Goal: Communication & Community: Answer question/provide support

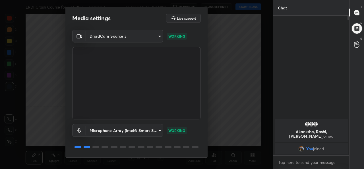
scroll to position [18, 0]
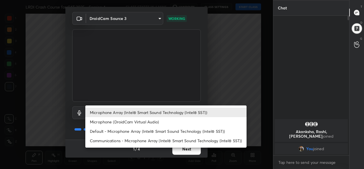
click at [126, 110] on body "1 2 3 4 5 6 7 C X Z C X Z E E Erase all H H LRDI Crash Course for CAT 2025 - Se…" at bounding box center [182, 84] width 364 height 169
click at [113, 131] on li "Default - Microphone Array (Intel® Smart Sound Technology (Intel® SST))" at bounding box center [165, 130] width 161 height 9
type input "default"
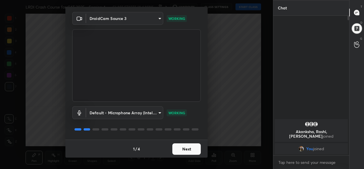
click at [188, 148] on button "Next" at bounding box center [186, 148] width 28 height 11
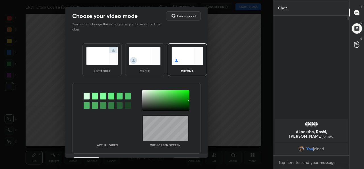
click at [95, 56] on img at bounding box center [102, 56] width 32 height 18
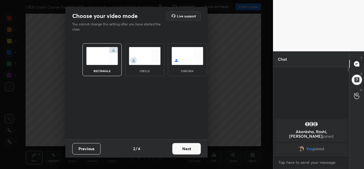
scroll to position [39, 74]
click at [185, 144] on button "Next" at bounding box center [186, 148] width 28 height 11
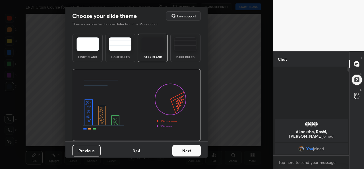
click at [192, 151] on button "Next" at bounding box center [186, 150] width 28 height 11
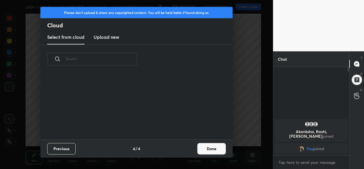
click at [213, 150] on button "Done" at bounding box center [211, 148] width 28 height 11
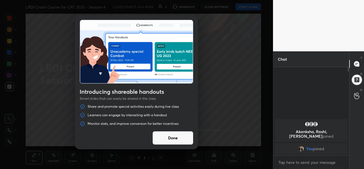
click at [181, 139] on button "Done" at bounding box center [172, 138] width 41 height 14
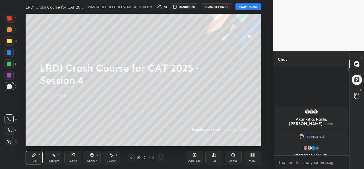
click at [317, 129] on div "Akanksha, Rashi, [PERSON_NAME] joined" at bounding box center [311, 117] width 73 height 23
click at [249, 8] on button "START CLASS" at bounding box center [248, 6] width 26 height 7
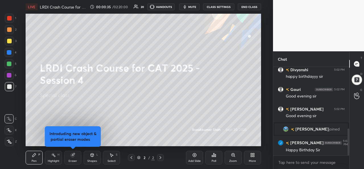
scroll to position [224, 0]
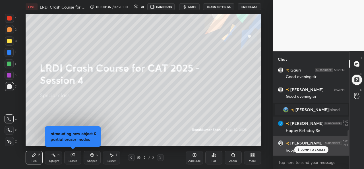
click at [310, 148] on p "JUMP TO LATEST" at bounding box center [313, 149] width 24 height 3
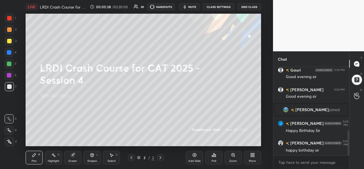
click at [3, 16] on div "1 2 3 4 5 6 7 C X Z C X Z E E Erase all H H" at bounding box center [9, 80] width 18 height 132
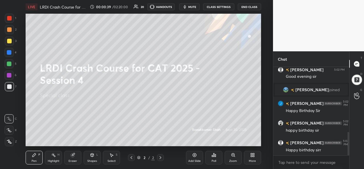
click at [10, 17] on div at bounding box center [9, 18] width 5 height 5
click at [9, 51] on div at bounding box center [9, 52] width 5 height 5
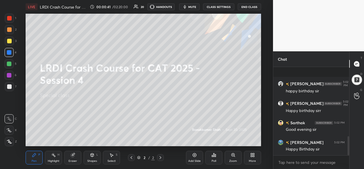
scroll to position [322, 0]
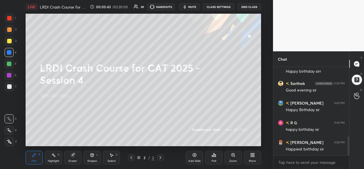
click at [10, 129] on icon at bounding box center [9, 130] width 5 height 4
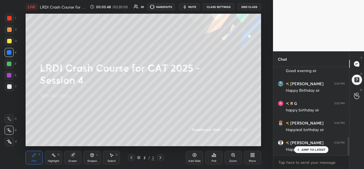
scroll to position [362, 0]
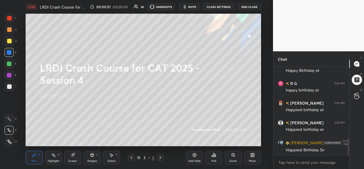
click at [9, 29] on div at bounding box center [9, 29] width 5 height 5
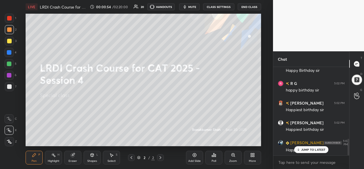
scroll to position [386, 0]
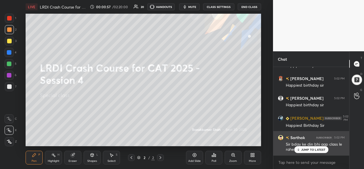
click at [306, 149] on p "JUMP TO LATEST" at bounding box center [313, 149] width 24 height 3
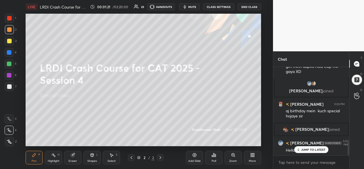
scroll to position [448, 0]
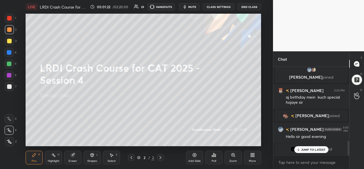
click at [307, 149] on p "JUMP TO LATEST" at bounding box center [313, 149] width 24 height 3
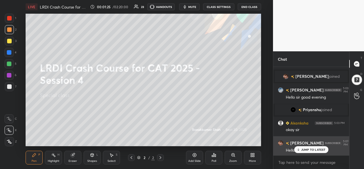
click at [307, 146] on div "JUMP TO LATEST" at bounding box center [311, 149] width 34 height 7
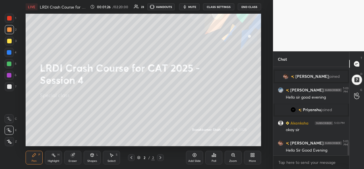
click at [109, 156] on icon at bounding box center [111, 154] width 5 height 5
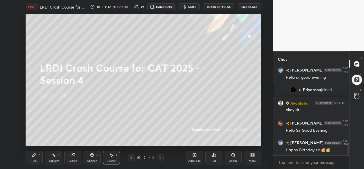
scroll to position [526, 0]
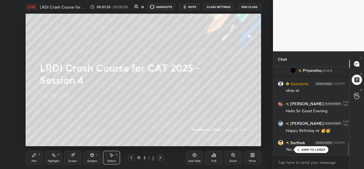
click at [30, 160] on div "Pen P" at bounding box center [34, 157] width 17 height 14
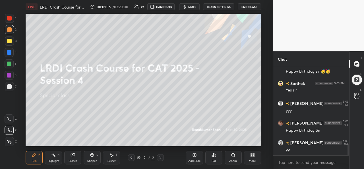
scroll to position [605, 0]
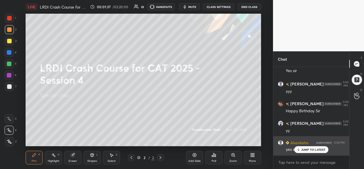
click at [311, 147] on div "JUMP TO LATEST" at bounding box center [311, 149] width 34 height 7
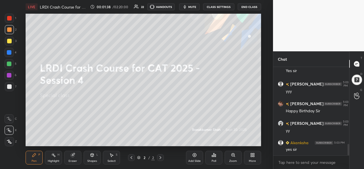
scroll to position [624, 0]
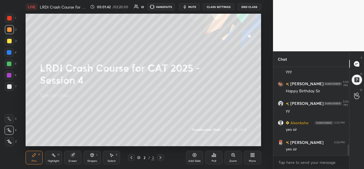
click at [252, 161] on div "More" at bounding box center [252, 160] width 7 height 3
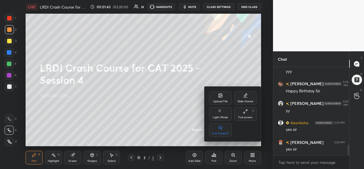
click at [185, 78] on div at bounding box center [182, 84] width 364 height 169
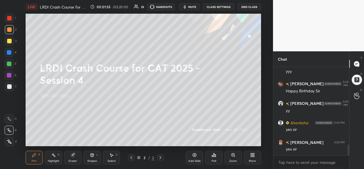
scroll to position [638, 0]
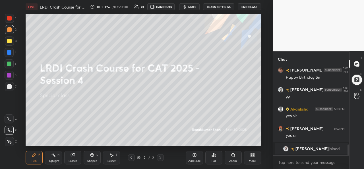
click at [255, 158] on div "More" at bounding box center [252, 157] width 17 height 14
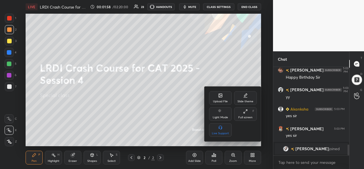
click at [222, 99] on div "Upload File" at bounding box center [220, 98] width 23 height 14
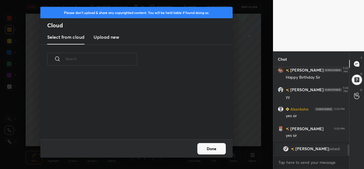
scroll to position [65, 183]
click at [100, 36] on h3 "Upload new" at bounding box center [107, 37] width 26 height 7
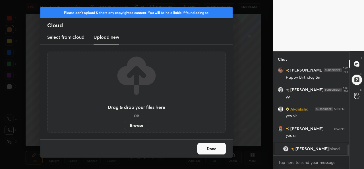
click at [136, 126] on label "Browse" at bounding box center [136, 125] width 25 height 9
click at [124, 126] on input "Browse" at bounding box center [124, 125] width 0 height 9
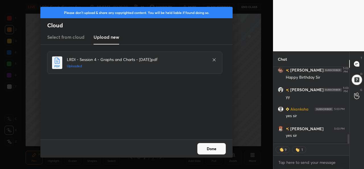
click at [209, 148] on button "Done" at bounding box center [211, 148] width 28 height 11
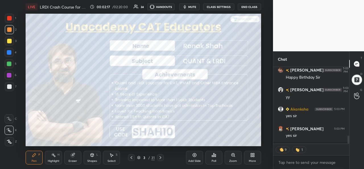
scroll to position [657, 0]
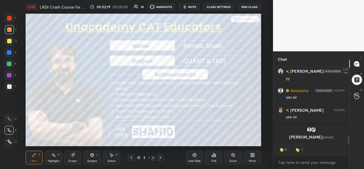
click at [10, 16] on div at bounding box center [9, 18] width 5 height 5
click at [9, 129] on icon at bounding box center [9, 129] width 5 height 3
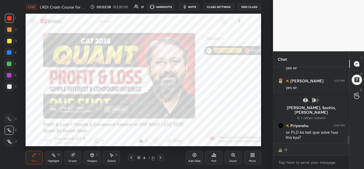
scroll to position [625, 0]
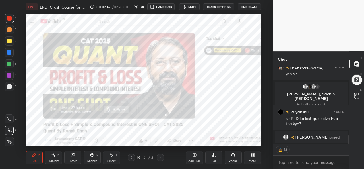
click at [282, 150] on img at bounding box center [281, 149] width 6 height 6
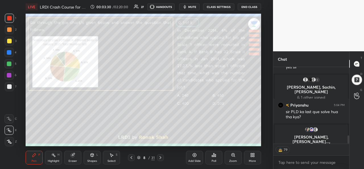
click at [9, 18] on div at bounding box center [9, 18] width 5 height 5
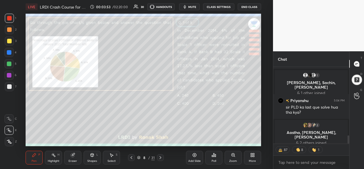
type textarea "x"
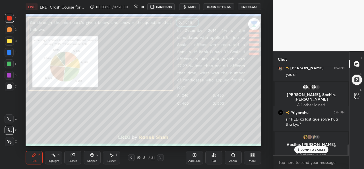
scroll to position [624, 0]
click at [216, 158] on div "Poll" at bounding box center [213, 157] width 17 height 14
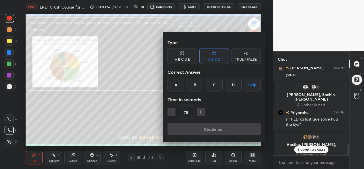
click at [138, 122] on div at bounding box center [182, 84] width 364 height 169
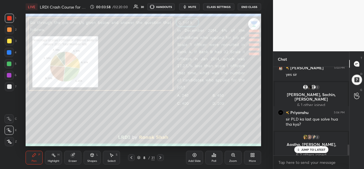
click at [216, 158] on div "Poll" at bounding box center [213, 157] width 17 height 14
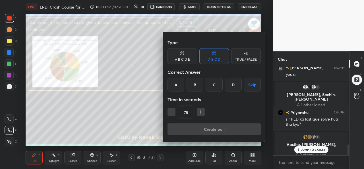
click at [216, 83] on div "C" at bounding box center [214, 85] width 17 height 14
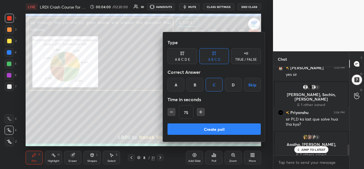
click at [200, 110] on icon "button" at bounding box center [201, 112] width 6 height 6
type input "90"
click at [217, 127] on button "Create poll" at bounding box center [213, 128] width 93 height 11
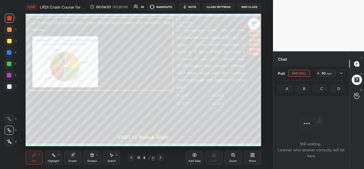
scroll to position [2, 2]
click at [341, 72] on icon at bounding box center [341, 73] width 5 height 5
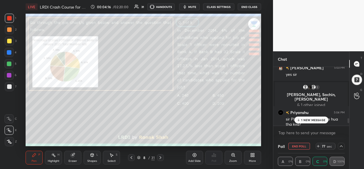
click at [303, 119] on p "1 NEW MESSAGE" at bounding box center [313, 119] width 24 height 3
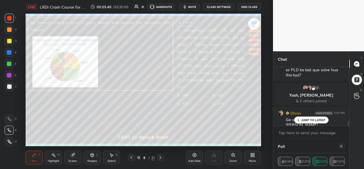
scroll to position [671, 0]
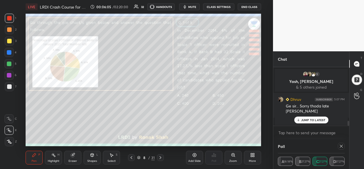
click at [305, 124] on div "[PERSON_NAME] joined" at bounding box center [311, 118] width 73 height 11
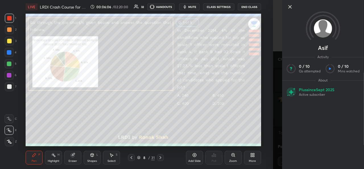
click at [287, 6] on icon at bounding box center [290, 6] width 7 height 7
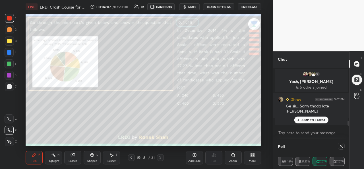
click at [312, 119] on p "JUMP TO LATEST" at bounding box center [313, 119] width 24 height 3
click at [341, 145] on icon at bounding box center [341, 146] width 5 height 5
type textarea "x"
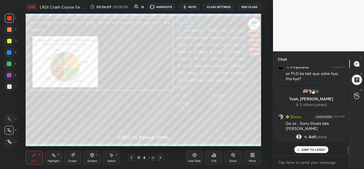
scroll to position [2, 2]
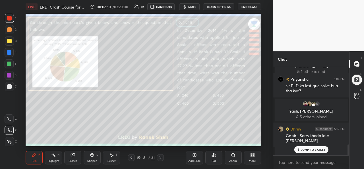
click at [313, 149] on p "JUMP TO LATEST" at bounding box center [313, 149] width 24 height 3
click at [9, 42] on div at bounding box center [9, 41] width 5 height 5
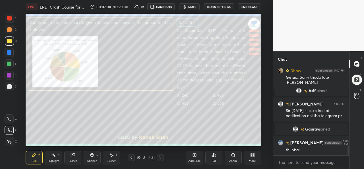
scroll to position [709, 0]
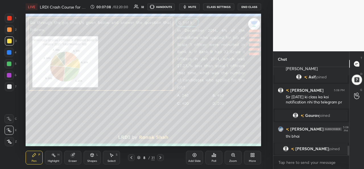
click at [7, 16] on div at bounding box center [9, 18] width 9 height 9
click at [107, 159] on div "Select S" at bounding box center [111, 157] width 17 height 14
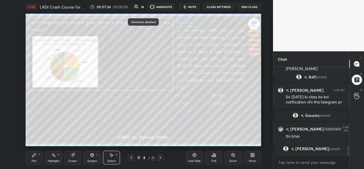
click at [34, 158] on div "Pen P" at bounding box center [34, 157] width 17 height 14
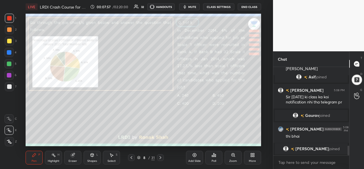
click at [9, 53] on div at bounding box center [9, 52] width 5 height 5
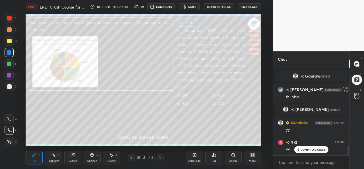
scroll to position [767, 0]
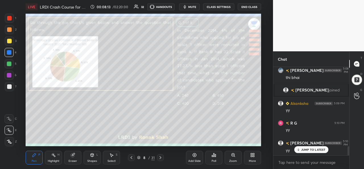
click at [302, 149] on p "JUMP TO LATEST" at bounding box center [313, 149] width 24 height 3
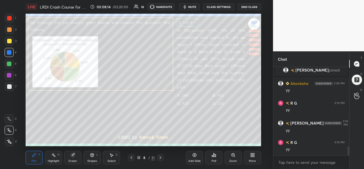
click at [10, 16] on div at bounding box center [9, 18] width 5 height 5
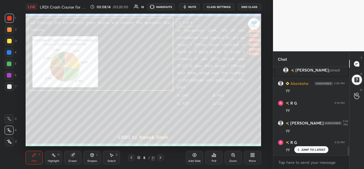
scroll to position [806, 0]
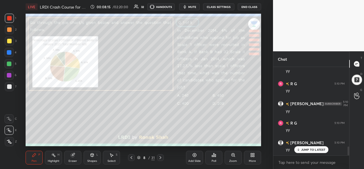
click at [12, 39] on div at bounding box center [9, 40] width 9 height 9
click at [8, 50] on div at bounding box center [9, 52] width 5 height 5
click at [7, 63] on div at bounding box center [9, 63] width 5 height 5
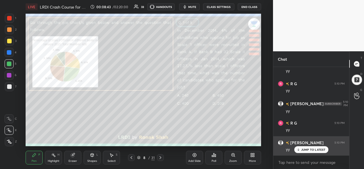
click at [307, 149] on p "JUMP TO LATEST" at bounding box center [313, 149] width 24 height 3
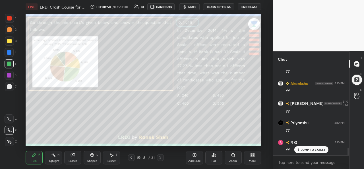
scroll to position [930, 0]
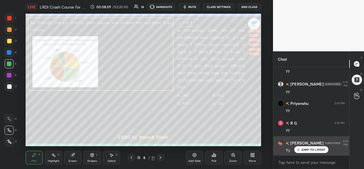
click at [305, 148] on p "JUMP TO LATEST" at bounding box center [313, 149] width 24 height 3
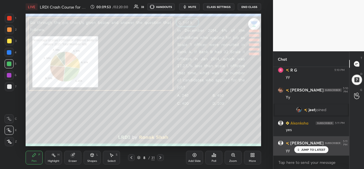
scroll to position [906, 0]
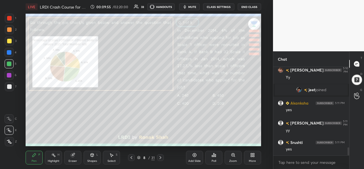
click at [9, 42] on div at bounding box center [9, 41] width 5 height 5
click at [9, 62] on div at bounding box center [9, 63] width 5 height 5
click at [197, 157] on div "Add Slide" at bounding box center [194, 157] width 17 height 14
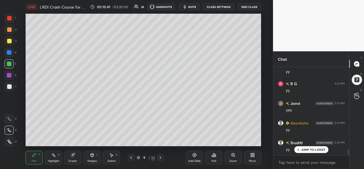
scroll to position [1103, 0]
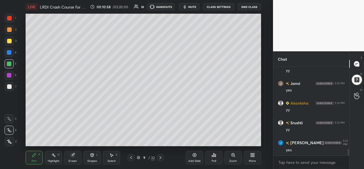
click at [10, 40] on div at bounding box center [9, 41] width 5 height 5
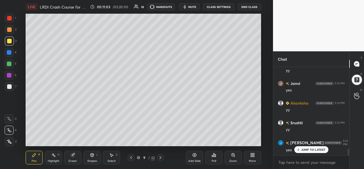
scroll to position [1122, 0]
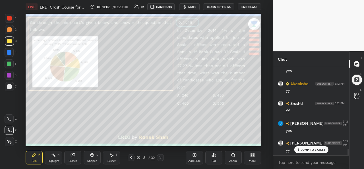
click at [199, 141] on div "Add Slide Poll Zoom More" at bounding box center [223, 157] width 75 height 32
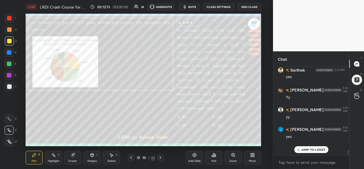
click at [308, 149] on p "JUMP TO LATEST" at bounding box center [313, 149] width 24 height 3
click at [215, 160] on div "Poll" at bounding box center [214, 160] width 5 height 3
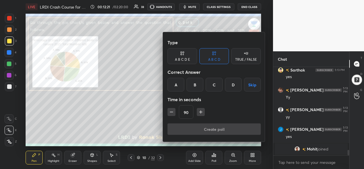
click at [212, 87] on div "C" at bounding box center [214, 85] width 17 height 14
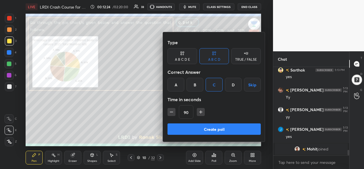
click at [201, 112] on icon "button" at bounding box center [201, 112] width 6 height 6
click at [201, 112] on icon "button" at bounding box center [203, 112] width 6 height 6
type input "120"
click at [213, 128] on button "Create poll" at bounding box center [213, 128] width 93 height 11
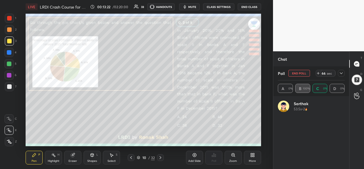
scroll to position [67, 65]
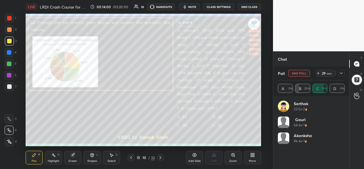
click at [340, 73] on icon at bounding box center [341, 73] width 3 height 2
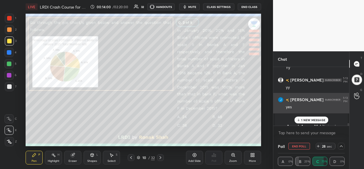
scroll to position [0, 2]
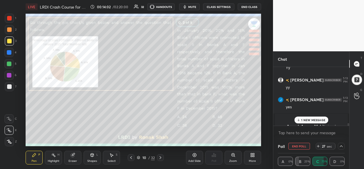
click at [311, 121] on p "1 NEW MESSAGE" at bounding box center [313, 119] width 24 height 3
click at [190, 9] on button "mute" at bounding box center [189, 6] width 20 height 7
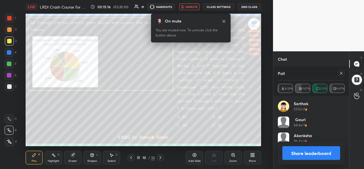
scroll to position [2, 2]
click at [190, 9] on button "unmute" at bounding box center [189, 6] width 20 height 7
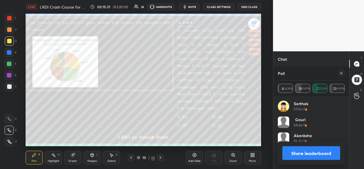
click at [338, 73] on div at bounding box center [341, 73] width 7 height 7
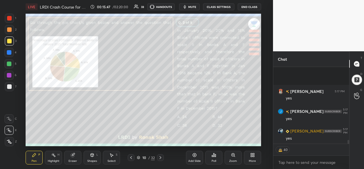
scroll to position [1532, 0]
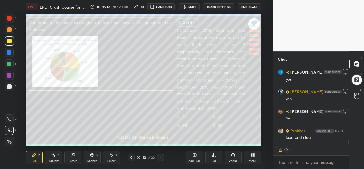
click at [113, 158] on div "Select S" at bounding box center [111, 157] width 17 height 14
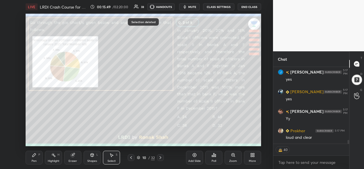
click at [39, 158] on div "Pen P" at bounding box center [34, 157] width 17 height 14
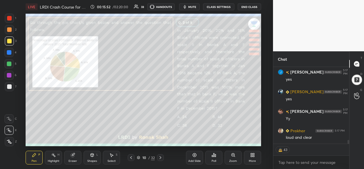
scroll to position [1552, 0]
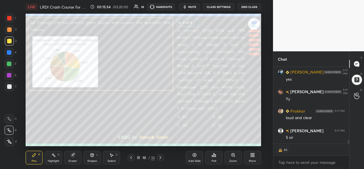
click at [8, 18] on div at bounding box center [9, 18] width 5 height 5
click at [92, 158] on div "Shapes L" at bounding box center [92, 157] width 17 height 14
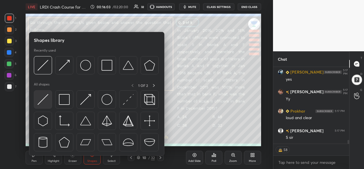
click at [48, 101] on img at bounding box center [43, 99] width 11 height 11
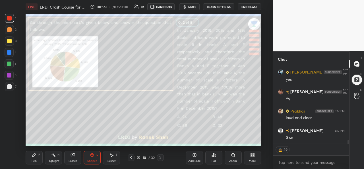
click at [9, 40] on div at bounding box center [9, 41] width 5 height 5
click at [36, 155] on div "Pen P" at bounding box center [34, 157] width 17 height 14
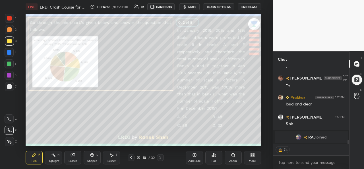
click at [9, 52] on div at bounding box center [9, 52] width 5 height 5
type textarea "x"
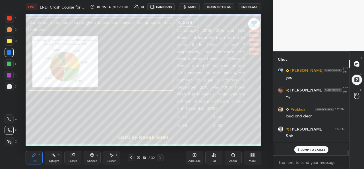
click at [8, 28] on div at bounding box center [9, 29] width 5 height 5
click at [8, 71] on div at bounding box center [9, 75] width 9 height 9
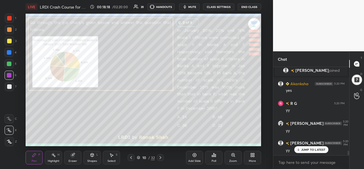
scroll to position [1613, 0]
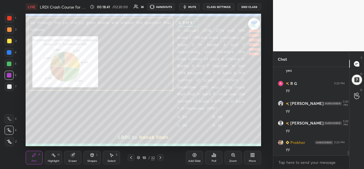
click at [7, 51] on div at bounding box center [9, 52] width 5 height 5
click at [10, 64] on div at bounding box center [9, 63] width 5 height 5
click at [9, 40] on div at bounding box center [9, 41] width 5 height 5
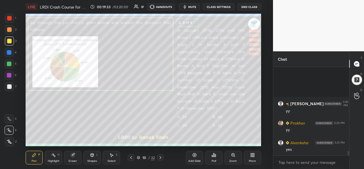
scroll to position [1692, 0]
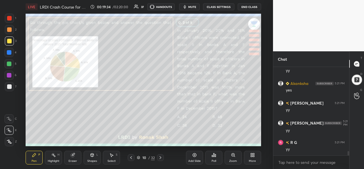
click at [194, 157] on icon at bounding box center [194, 154] width 5 height 5
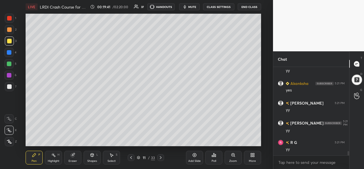
click at [8, 52] on div at bounding box center [9, 52] width 5 height 5
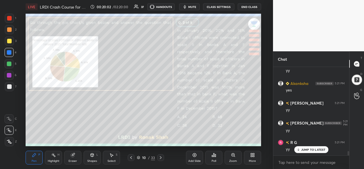
scroll to position [1711, 0]
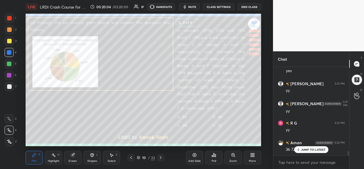
click at [72, 158] on div "Eraser" at bounding box center [72, 157] width 17 height 14
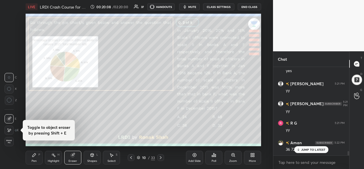
click at [34, 156] on icon at bounding box center [33, 154] width 3 height 3
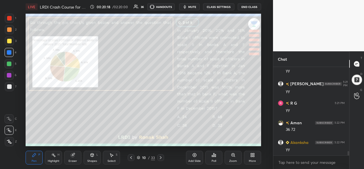
scroll to position [1750, 0]
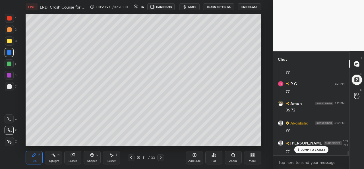
click at [9, 62] on div at bounding box center [9, 63] width 5 height 5
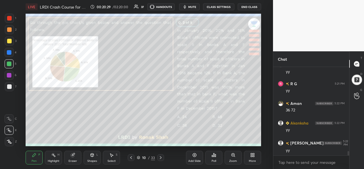
scroll to position [1770, 0]
click at [8, 40] on div at bounding box center [9, 41] width 5 height 5
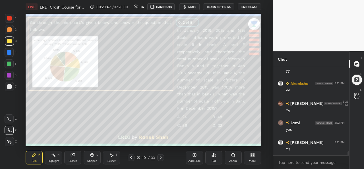
scroll to position [1907, 0]
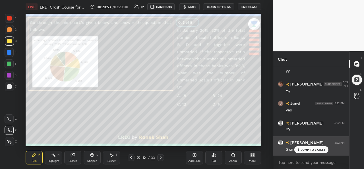
click at [306, 149] on p "JUMP TO LATEST" at bounding box center [313, 149] width 24 height 3
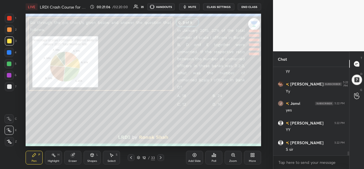
click at [213, 158] on div "Poll" at bounding box center [213, 157] width 17 height 14
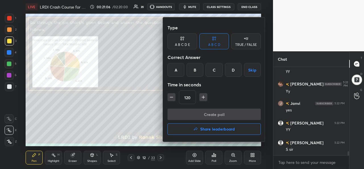
click at [231, 70] on div "D" at bounding box center [233, 70] width 17 height 14
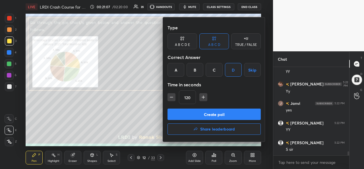
click at [172, 96] on icon "button" at bounding box center [172, 97] width 6 height 6
type input "90"
click at [211, 112] on button "Create poll" at bounding box center [213, 113] width 93 height 11
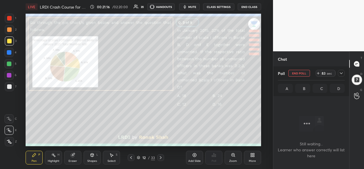
scroll to position [1951, 0]
click at [340, 72] on icon at bounding box center [341, 73] width 5 height 5
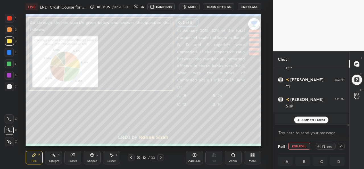
click at [306, 120] on p "JUMP TO LATEST" at bounding box center [313, 119] width 24 height 3
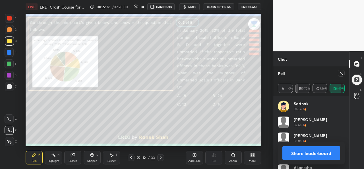
scroll to position [67, 65]
click at [189, 7] on span "mute" at bounding box center [192, 7] width 8 height 4
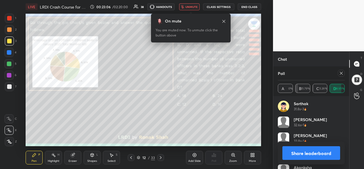
scroll to position [2, 2]
click at [197, 7] on span "unmute" at bounding box center [191, 7] width 12 height 4
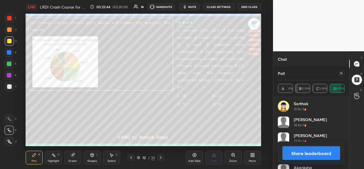
click at [342, 73] on icon at bounding box center [341, 73] width 5 height 5
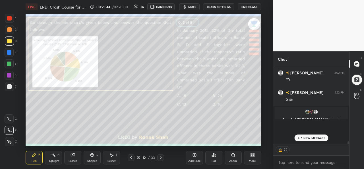
scroll to position [34, 74]
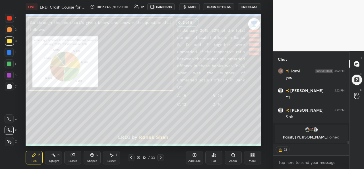
click at [9, 32] on div at bounding box center [9, 29] width 5 height 5
click at [12, 16] on div at bounding box center [9, 18] width 9 height 9
click at [8, 29] on div at bounding box center [9, 29] width 5 height 5
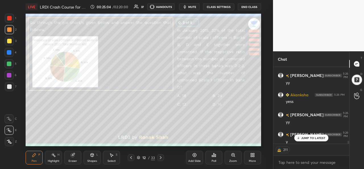
scroll to position [2414, 0]
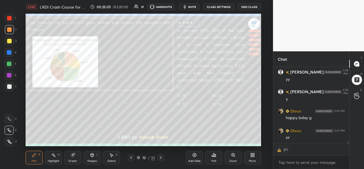
click at [112, 160] on div "Select" at bounding box center [111, 160] width 8 height 3
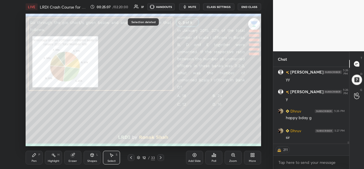
click at [33, 157] on div "Pen P" at bounding box center [34, 157] width 17 height 14
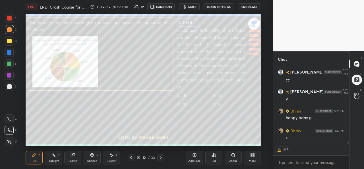
scroll to position [2433, 0]
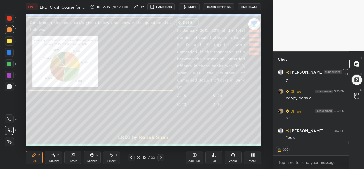
click at [9, 36] on div "2" at bounding box center [11, 30] width 12 height 11
click at [7, 18] on div at bounding box center [9, 18] width 5 height 5
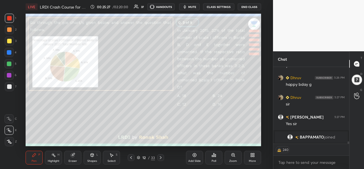
click at [9, 52] on div at bounding box center [9, 52] width 5 height 5
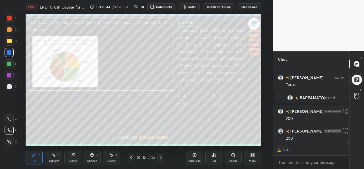
scroll to position [2332, 0]
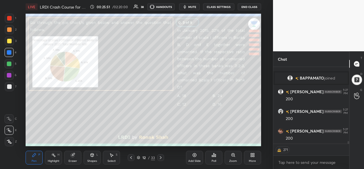
click at [112, 158] on div "Select S" at bounding box center [111, 157] width 17 height 14
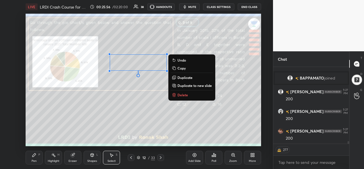
click at [31, 160] on div "Pen P" at bounding box center [34, 157] width 17 height 14
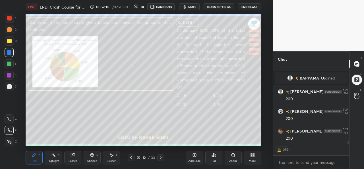
click at [13, 62] on div at bounding box center [9, 63] width 9 height 9
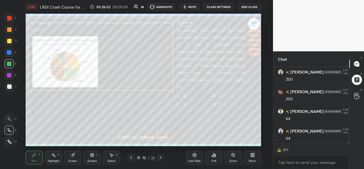
scroll to position [2391, 0]
click at [11, 53] on div at bounding box center [9, 52] width 5 height 5
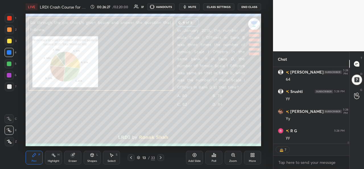
scroll to position [2469, 0]
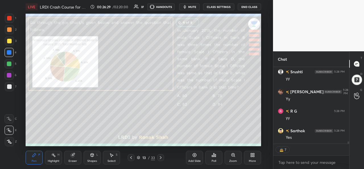
click at [216, 160] on div "Poll" at bounding box center [213, 157] width 17 height 14
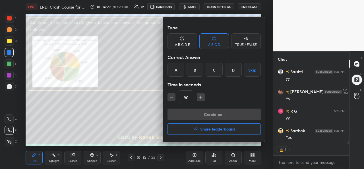
click at [235, 69] on div "D" at bounding box center [233, 70] width 17 height 14
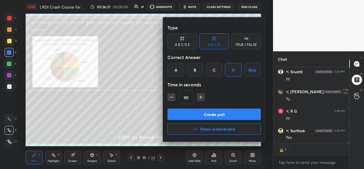
click at [215, 113] on button "Create poll" at bounding box center [213, 113] width 93 height 11
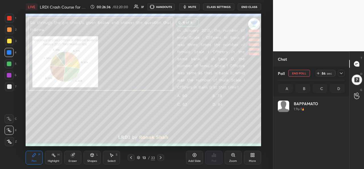
scroll to position [2487, 0]
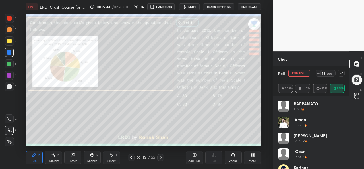
click at [341, 73] on icon at bounding box center [341, 73] width 5 height 5
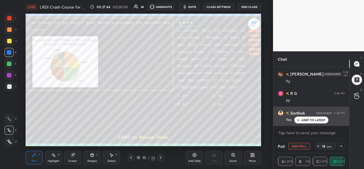
scroll to position [0, 2]
click at [314, 120] on p "JUMP TO LATEST" at bounding box center [313, 119] width 24 height 3
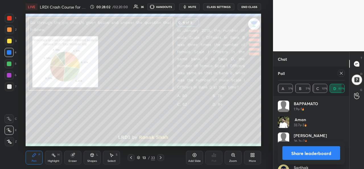
scroll to position [67, 65]
click at [341, 71] on icon at bounding box center [341, 73] width 5 height 5
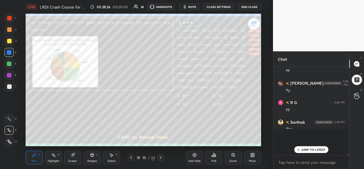
scroll to position [2461, 0]
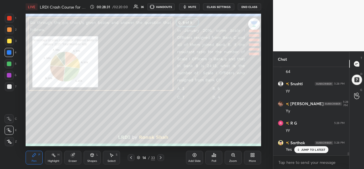
click at [213, 158] on div "Poll" at bounding box center [213, 157] width 17 height 14
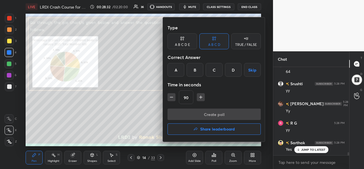
click at [233, 71] on div "D" at bounding box center [233, 70] width 17 height 14
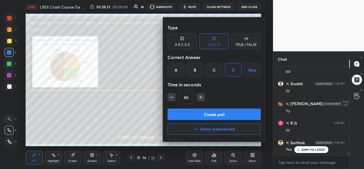
click at [214, 114] on button "Create poll" at bounding box center [213, 113] width 93 height 11
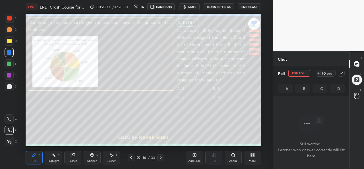
scroll to position [2, 2]
click at [114, 155] on div "Select S" at bounding box center [111, 157] width 17 height 14
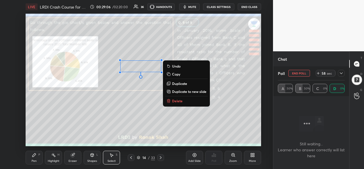
click at [38, 156] on div "Pen P" at bounding box center [34, 157] width 17 height 14
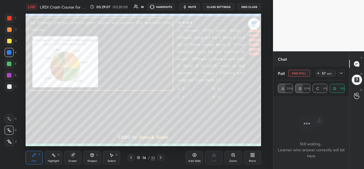
click at [9, 40] on div at bounding box center [9, 41] width 5 height 5
click at [10, 52] on div at bounding box center [9, 52] width 5 height 5
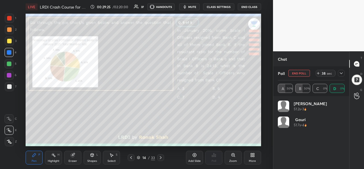
scroll to position [67, 65]
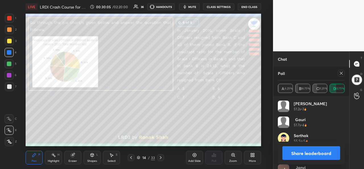
click at [343, 73] on icon at bounding box center [341, 73] width 5 height 5
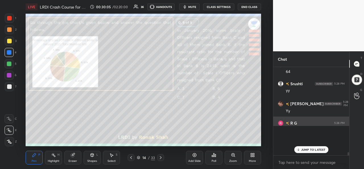
scroll to position [80, 74]
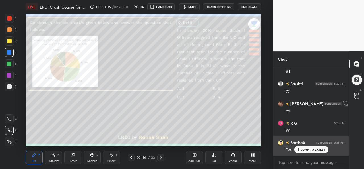
click at [308, 149] on p "JUMP TO LATEST" at bounding box center [313, 149] width 24 height 3
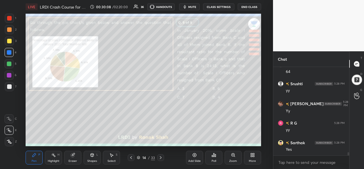
click at [10, 62] on div at bounding box center [9, 63] width 5 height 5
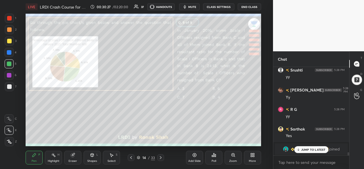
click at [195, 156] on icon at bounding box center [195, 155] width 4 height 4
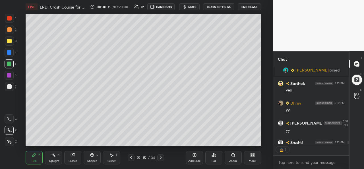
scroll to position [2, 2]
click at [7, 52] on div at bounding box center [9, 52] width 5 height 5
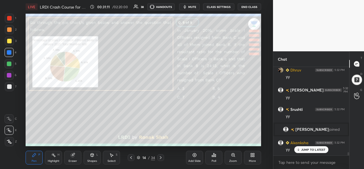
scroll to position [2522, 0]
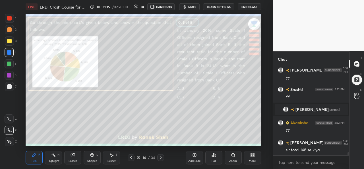
click at [7, 62] on div at bounding box center [9, 63] width 5 height 5
click at [115, 157] on div "Select S" at bounding box center [111, 157] width 17 height 14
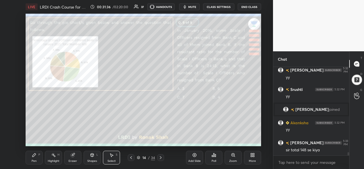
click at [35, 156] on icon at bounding box center [34, 154] width 5 height 5
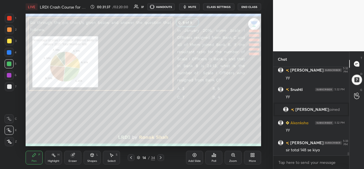
scroll to position [2528, 0]
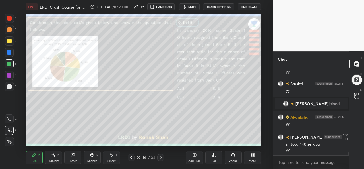
click at [115, 156] on div "Select S" at bounding box center [111, 157] width 17 height 14
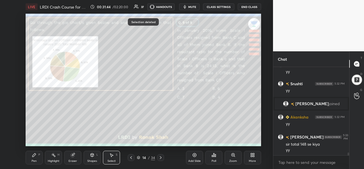
click at [38, 157] on div "Pen P" at bounding box center [34, 157] width 17 height 14
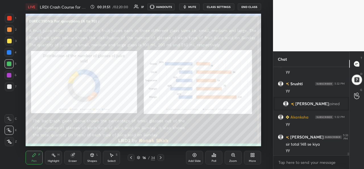
click at [9, 18] on div at bounding box center [9, 18] width 5 height 5
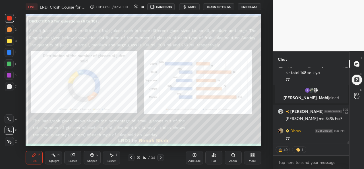
scroll to position [2608, 0]
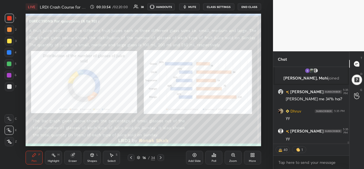
click at [8, 52] on div at bounding box center [9, 52] width 5 height 5
type textarea "x"
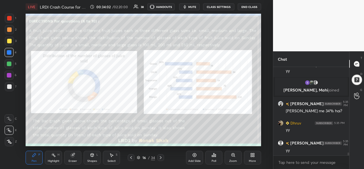
scroll to position [2616, 0]
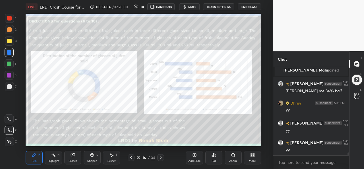
click at [233, 158] on div "Zoom" at bounding box center [233, 157] width 17 height 14
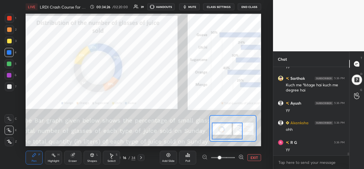
scroll to position [2719, 0]
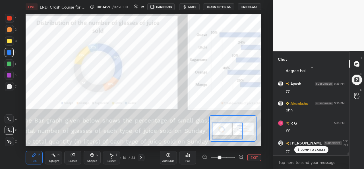
click at [250, 154] on button "EXIT" at bounding box center [254, 157] width 14 height 7
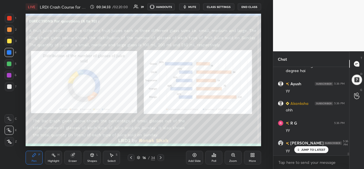
click at [115, 156] on div "Select S" at bounding box center [111, 157] width 17 height 14
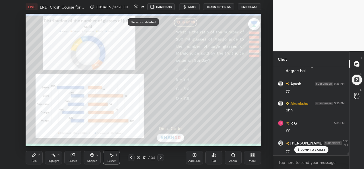
click at [38, 158] on div "Pen P" at bounding box center [34, 157] width 17 height 14
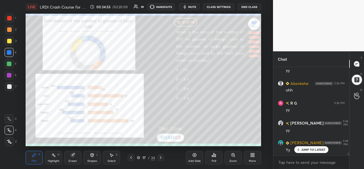
scroll to position [2758, 0]
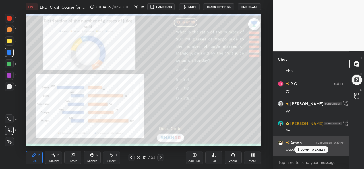
click at [306, 148] on p "JUMP TO LATEST" at bounding box center [313, 149] width 24 height 3
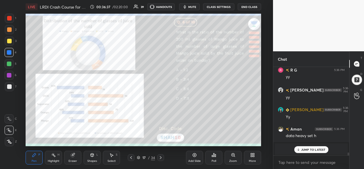
click at [215, 156] on icon at bounding box center [215, 155] width 1 height 3
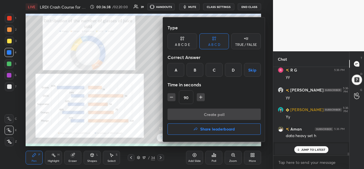
click at [193, 72] on div "B" at bounding box center [195, 70] width 17 height 14
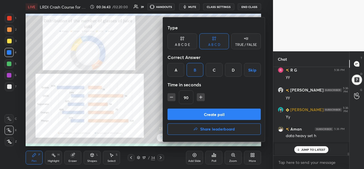
click at [203, 96] on button "button" at bounding box center [201, 97] width 8 height 8
click at [203, 96] on icon "button" at bounding box center [203, 97] width 6 height 6
type input "150"
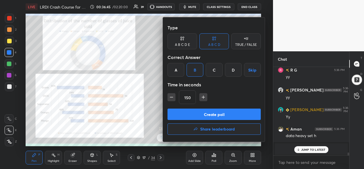
click at [210, 113] on button "Create poll" at bounding box center [213, 113] width 93 height 11
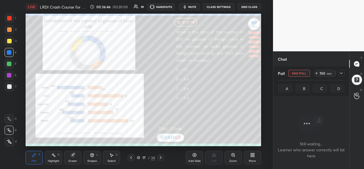
scroll to position [2, 2]
click at [340, 74] on icon at bounding box center [341, 73] width 5 height 5
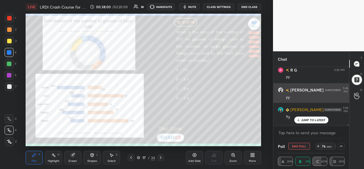
scroll to position [2801, 0]
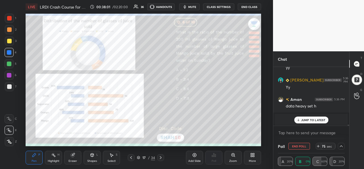
click at [303, 121] on p "JUMP TO LATEST" at bounding box center [313, 119] width 24 height 3
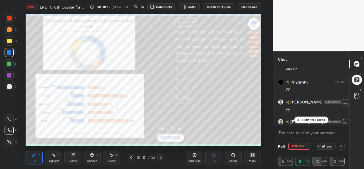
click at [305, 122] on div "JUMP TO LATEST" at bounding box center [311, 119] width 34 height 7
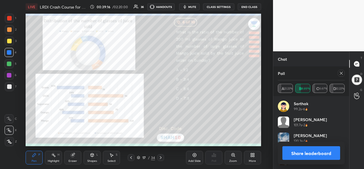
scroll to position [67, 65]
click at [342, 74] on icon at bounding box center [341, 73] width 5 height 5
type textarea "x"
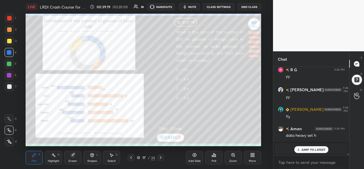
scroll to position [86, 74]
click at [309, 149] on p "JUMP TO LATEST" at bounding box center [313, 149] width 24 height 3
click at [110, 156] on icon at bounding box center [111, 154] width 5 height 5
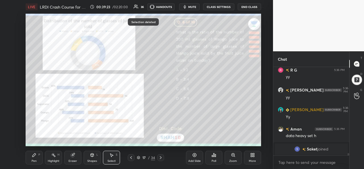
click at [25, 158] on div "LIVE LRDI Crash Course for CAT 2025 - Session 4 00:39:23 / 02:20:00 36 HANDOUTS…" at bounding box center [143, 84] width 250 height 169
click at [32, 155] on icon at bounding box center [34, 154] width 5 height 5
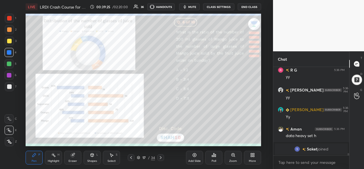
scroll to position [3232, 0]
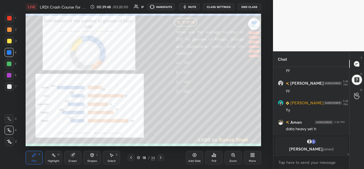
click at [213, 159] on div "Poll" at bounding box center [214, 160] width 5 height 3
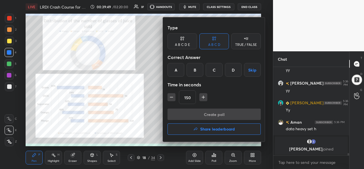
click at [214, 69] on div "C" at bounding box center [214, 70] width 17 height 14
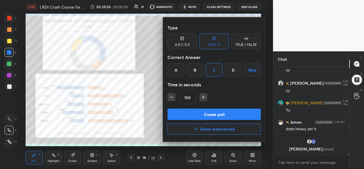
click at [203, 97] on icon "button" at bounding box center [203, 97] width 6 height 6
type input "180"
click at [211, 115] on button "Create poll" at bounding box center [213, 113] width 93 height 11
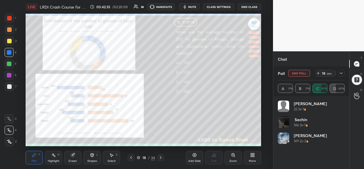
scroll to position [57, 74]
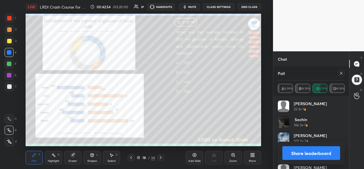
click at [342, 74] on icon at bounding box center [341, 73] width 3 height 3
type textarea "x"
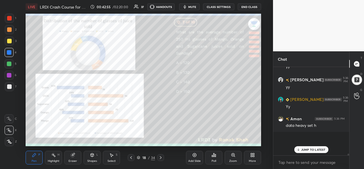
scroll to position [86, 74]
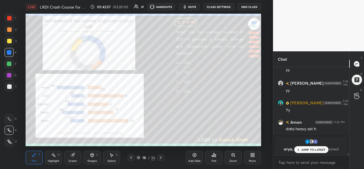
click at [312, 148] on p "JUMP TO LATEST" at bounding box center [313, 149] width 24 height 3
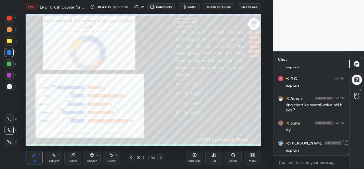
scroll to position [3005, 0]
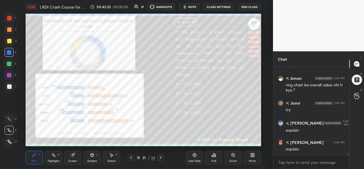
click at [113, 154] on icon at bounding box center [111, 154] width 5 height 5
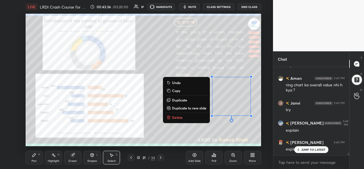
scroll to position [3024, 0]
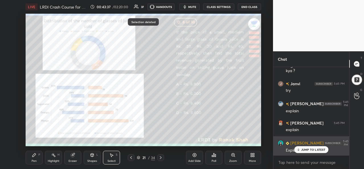
click at [306, 149] on p "JUMP TO LATEST" at bounding box center [313, 149] width 24 height 3
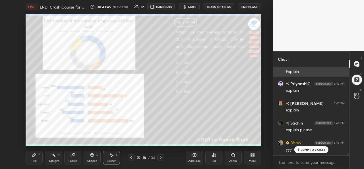
scroll to position [3123, 0]
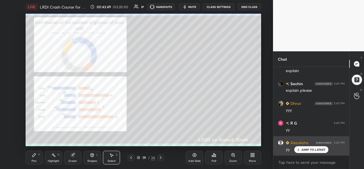
click at [308, 150] on p "JUMP TO LATEST" at bounding box center [313, 149] width 24 height 3
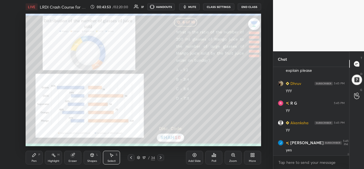
click at [34, 155] on icon at bounding box center [33, 154] width 3 height 3
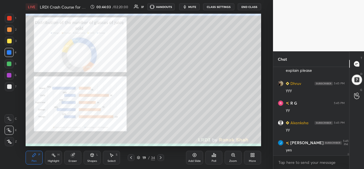
click at [11, 16] on div at bounding box center [9, 18] width 9 height 9
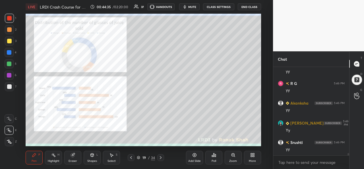
scroll to position [3391, 0]
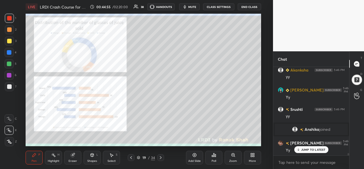
click at [233, 156] on icon at bounding box center [232, 154] width 3 height 3
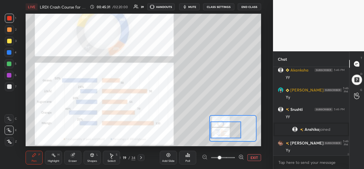
scroll to position [3411, 0]
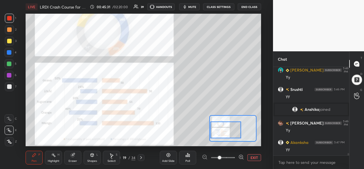
click at [253, 157] on button "EXIT" at bounding box center [254, 157] width 14 height 7
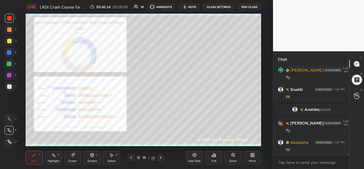
click at [90, 157] on icon at bounding box center [92, 154] width 5 height 5
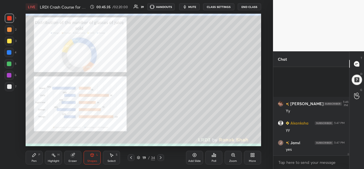
scroll to position [3489, 0]
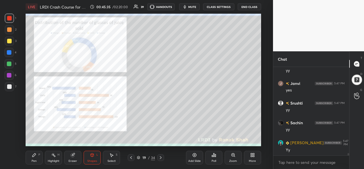
click at [9, 40] on div at bounding box center [9, 41] width 5 height 5
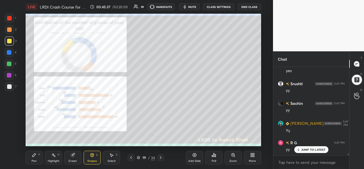
click at [36, 156] on icon at bounding box center [34, 154] width 5 height 5
click at [9, 51] on div at bounding box center [9, 52] width 5 height 5
click at [9, 64] on div at bounding box center [9, 63] width 5 height 5
click at [9, 27] on div at bounding box center [9, 29] width 9 height 9
click at [11, 17] on div at bounding box center [9, 18] width 5 height 5
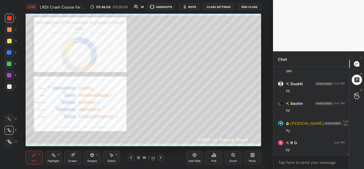
scroll to position [3529, 0]
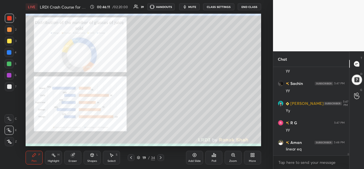
click at [262, 65] on div "Setting up your live class Unacademy team wishes you a very happy birthday! May…" at bounding box center [143, 80] width 250 height 132
click at [111, 157] on icon at bounding box center [111, 154] width 5 height 5
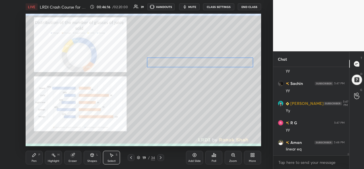
click at [204, 63] on div "0 ° Undo Copy Duplicate Duplicate to new slide Delete" at bounding box center [143, 80] width 235 height 132
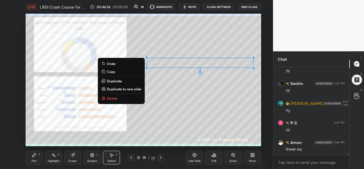
click at [32, 157] on div "Pen P" at bounding box center [34, 157] width 17 height 14
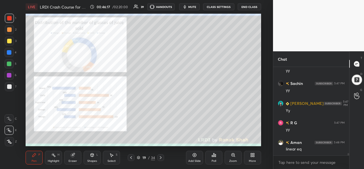
scroll to position [3548, 0]
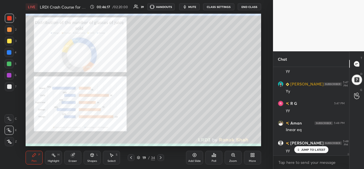
click at [7, 41] on div at bounding box center [9, 41] width 5 height 5
click at [10, 18] on div at bounding box center [9, 18] width 5 height 5
click at [9, 51] on div at bounding box center [9, 52] width 5 height 5
click at [10, 26] on div at bounding box center [9, 29] width 9 height 9
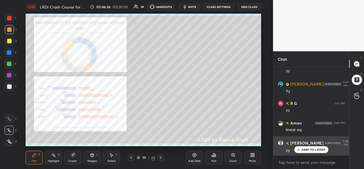
click at [303, 149] on p "JUMP TO LATEST" at bounding box center [313, 149] width 24 height 3
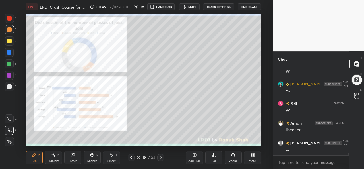
click at [9, 17] on div at bounding box center [9, 18] width 5 height 5
click at [191, 154] on div "Add Slide" at bounding box center [194, 157] width 17 height 14
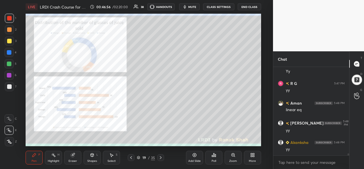
click at [10, 63] on div at bounding box center [9, 63] width 5 height 5
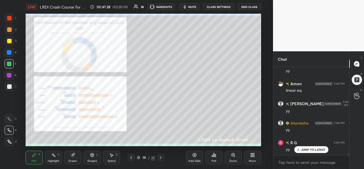
click at [10, 53] on div at bounding box center [9, 52] width 5 height 5
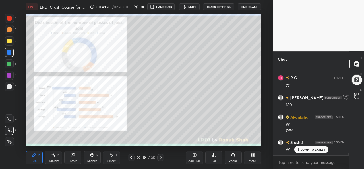
scroll to position [3671, 0]
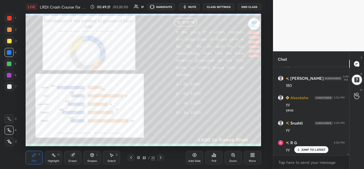
click at [216, 160] on div "Poll" at bounding box center [214, 160] width 5 height 3
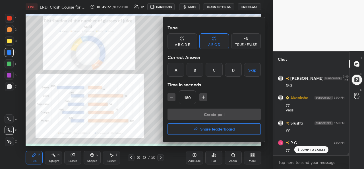
click at [215, 70] on div "C" at bounding box center [214, 70] width 17 height 14
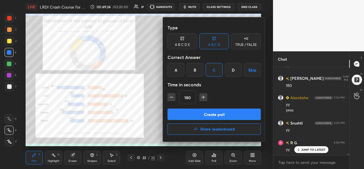
click at [171, 96] on icon "button" at bounding box center [172, 97] width 6 height 6
type input "135"
click at [214, 114] on button "Create poll" at bounding box center [213, 113] width 93 height 11
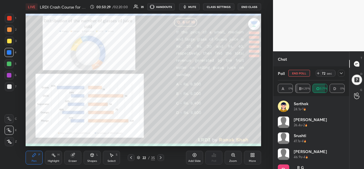
scroll to position [3740, 0]
click at [111, 158] on div "Select S" at bounding box center [111, 157] width 17 height 14
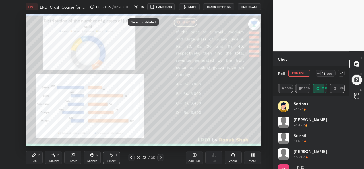
click at [344, 72] on div at bounding box center [341, 73] width 7 height 7
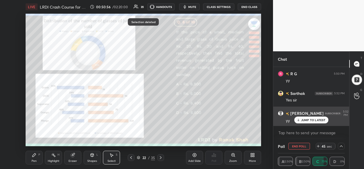
scroll to position [0, 0]
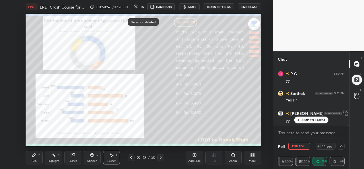
click at [308, 123] on div "[PERSON_NAME] 5:52 PM yy" at bounding box center [311, 116] width 76 height 20
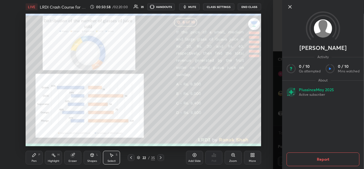
click at [290, 5] on icon at bounding box center [290, 6] width 7 height 7
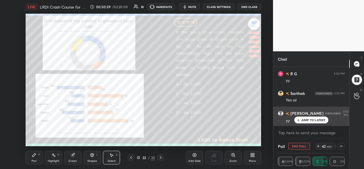
click at [312, 122] on div "JUMP TO LATEST" at bounding box center [311, 119] width 34 height 7
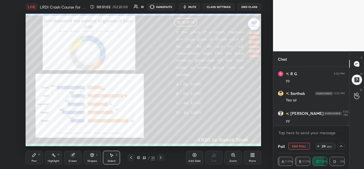
click at [32, 157] on div "Pen P" at bounding box center [34, 157] width 17 height 14
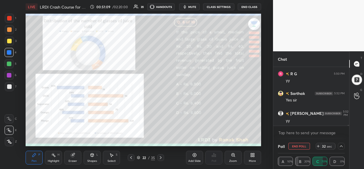
click at [342, 147] on icon at bounding box center [341, 146] width 5 height 5
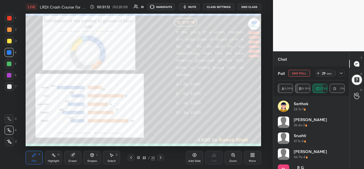
click at [341, 74] on icon at bounding box center [341, 73] width 5 height 5
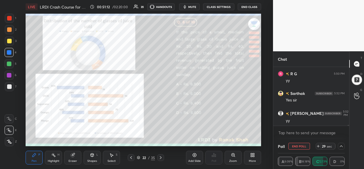
scroll to position [0, 2]
click at [107, 158] on div "Select S" at bounding box center [111, 157] width 17 height 14
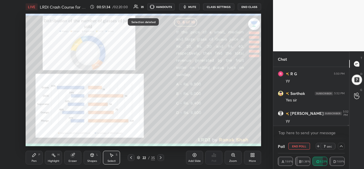
click at [34, 158] on div "Pen P" at bounding box center [34, 157] width 17 height 14
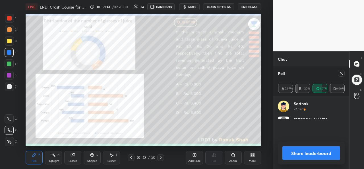
scroll to position [67, 65]
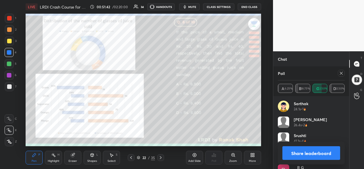
click at [343, 73] on icon at bounding box center [341, 73] width 5 height 5
type textarea "x"
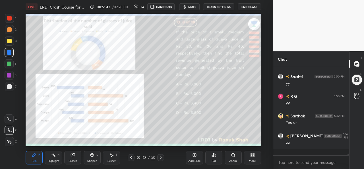
scroll to position [86, 74]
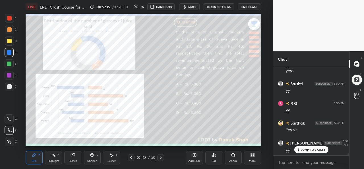
click at [7, 63] on div at bounding box center [9, 63] width 5 height 5
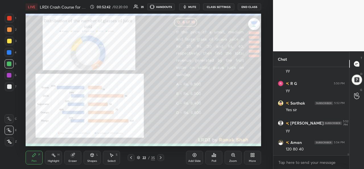
scroll to position [3750, 0]
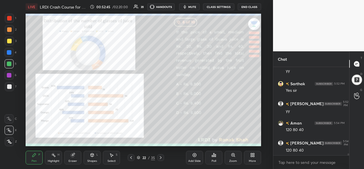
click at [8, 29] on div at bounding box center [9, 29] width 5 height 5
click at [12, 18] on div at bounding box center [9, 18] width 9 height 9
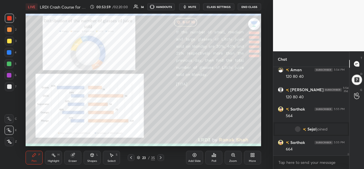
scroll to position [3525, 0]
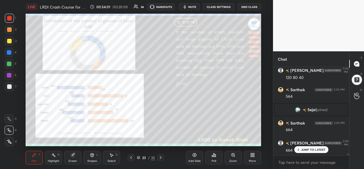
click at [10, 38] on div at bounding box center [9, 40] width 9 height 9
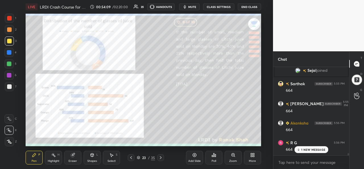
scroll to position [3584, 0]
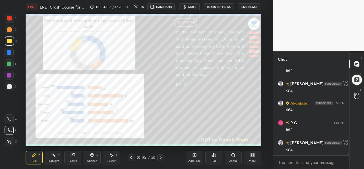
click at [110, 159] on div "Select" at bounding box center [111, 160] width 8 height 3
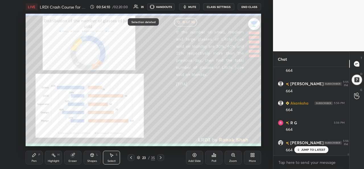
scroll to position [3604, 0]
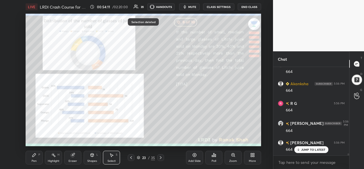
click at [36, 157] on div "Pen P" at bounding box center [34, 157] width 17 height 14
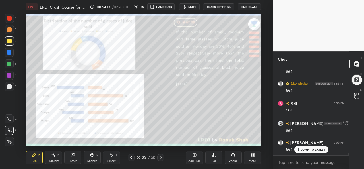
click at [11, 19] on div at bounding box center [9, 18] width 5 height 5
click at [8, 51] on div at bounding box center [9, 52] width 5 height 5
click at [7, 62] on div at bounding box center [9, 63] width 5 height 5
click at [9, 17] on div at bounding box center [9, 18] width 5 height 5
click at [9, 40] on div at bounding box center [9, 41] width 5 height 5
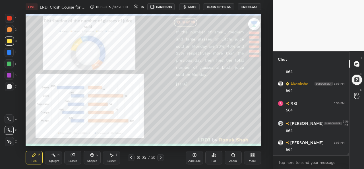
scroll to position [3624, 0]
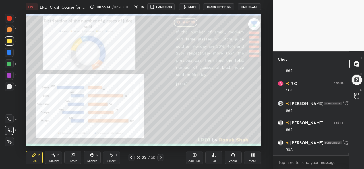
click at [194, 142] on div "Add Slide Poll Zoom More" at bounding box center [223, 157] width 75 height 32
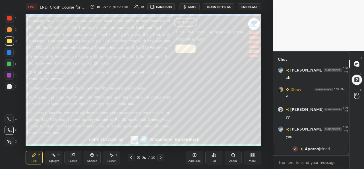
scroll to position [3923, 0]
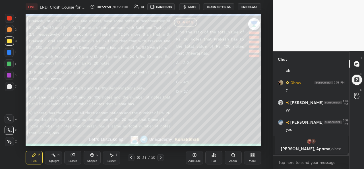
click at [144, 158] on div "31" at bounding box center [144, 157] width 6 height 3
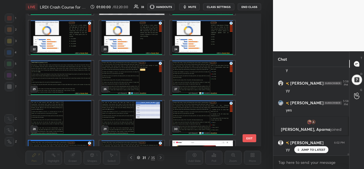
scroll to position [271, 0]
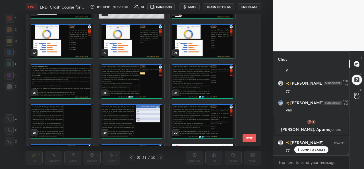
click at [63, 80] on img "grid" at bounding box center [60, 81] width 65 height 34
click at [62, 80] on img "grid" at bounding box center [60, 81] width 65 height 34
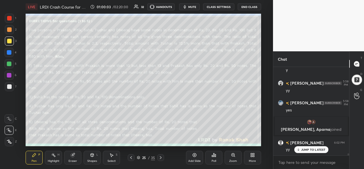
click at [110, 155] on icon at bounding box center [111, 154] width 5 height 5
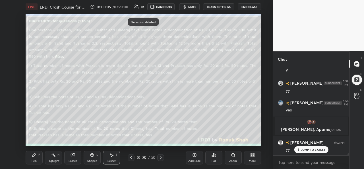
click at [31, 157] on div "Pen P" at bounding box center [34, 157] width 17 height 14
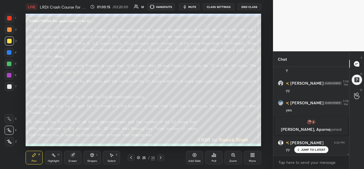
scroll to position [3907, 0]
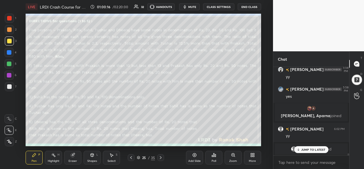
click at [212, 157] on div "Poll" at bounding box center [213, 157] width 17 height 14
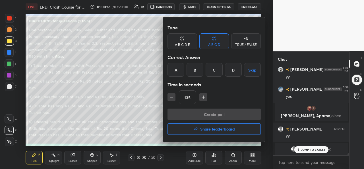
click at [234, 70] on div "D" at bounding box center [233, 70] width 17 height 14
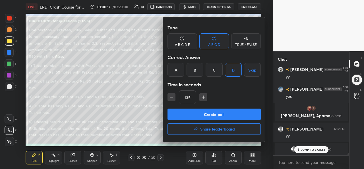
click at [192, 98] on input "135" at bounding box center [187, 97] width 16 height 14
click at [203, 97] on icon "button" at bounding box center [203, 97] width 3 height 0
click at [171, 96] on icon "button" at bounding box center [172, 97] width 6 height 6
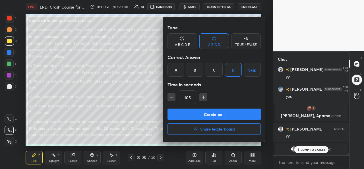
click at [172, 96] on icon "button" at bounding box center [172, 97] width 6 height 6
click at [171, 96] on icon "button" at bounding box center [172, 97] width 6 height 6
click at [190, 96] on input "60" at bounding box center [186, 97] width 14 height 14
click at [171, 96] on icon "button" at bounding box center [172, 97] width 6 height 6
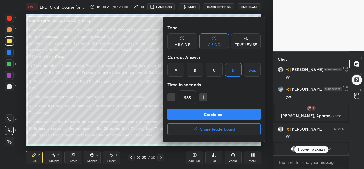
click at [171, 96] on icon "button" at bounding box center [172, 97] width 6 height 6
type input "570"
click at [222, 113] on button "Create poll" at bounding box center [213, 113] width 93 height 11
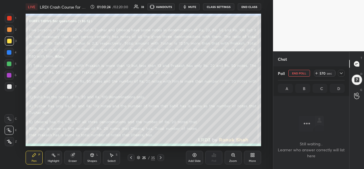
scroll to position [2, 2]
click at [194, 6] on span "mute" at bounding box center [192, 7] width 8 height 4
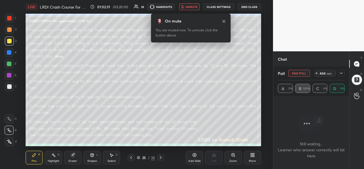
scroll to position [3956, 0]
click at [343, 72] on icon at bounding box center [341, 73] width 5 height 5
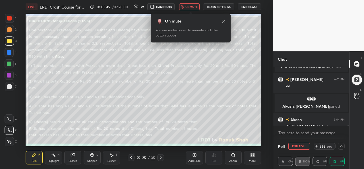
scroll to position [3977, 0]
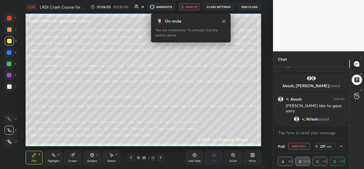
click at [195, 7] on span "unmute" at bounding box center [191, 7] width 12 height 4
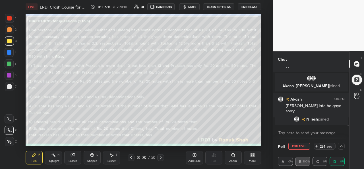
click at [341, 146] on icon at bounding box center [341, 146] width 5 height 5
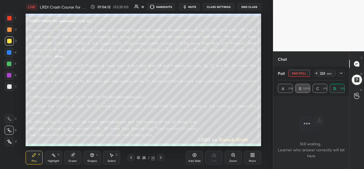
click at [341, 75] on icon at bounding box center [341, 73] width 5 height 5
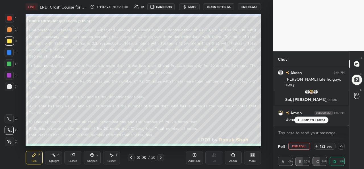
scroll to position [3990, 0]
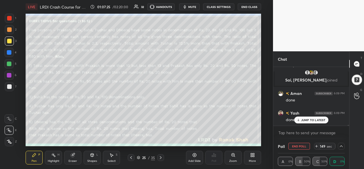
click at [342, 147] on icon at bounding box center [341, 146] width 5 height 5
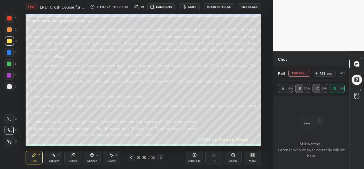
click at [341, 74] on icon at bounding box center [341, 73] width 5 height 5
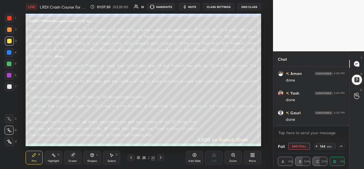
scroll to position [4029, 0]
click at [114, 157] on div "Select S" at bounding box center [111, 157] width 17 height 14
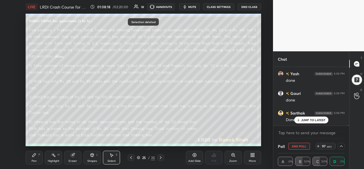
click at [32, 156] on icon at bounding box center [34, 154] width 5 height 5
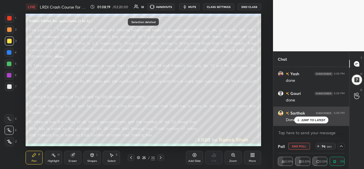
click at [310, 119] on p "JUMP TO LATEST" at bounding box center [313, 119] width 24 height 3
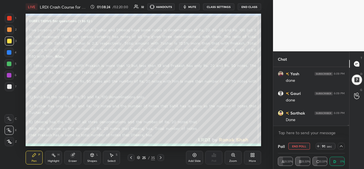
scroll to position [4049, 0]
click at [342, 145] on icon at bounding box center [341, 146] width 5 height 5
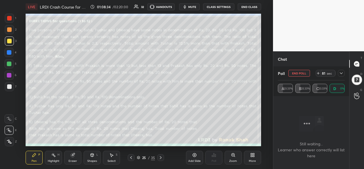
click at [343, 71] on icon at bounding box center [341, 73] width 5 height 5
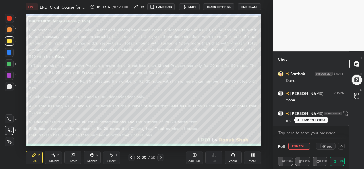
scroll to position [4082, 0]
click at [311, 120] on p "JUMP TO LATEST" at bounding box center [313, 119] width 24 height 3
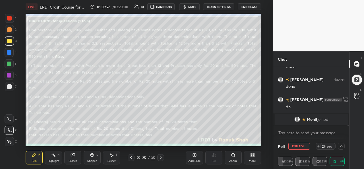
click at [114, 156] on div "Select S" at bounding box center [111, 157] width 17 height 14
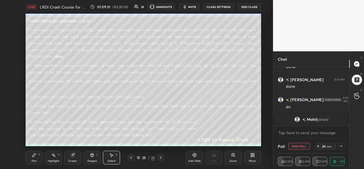
scroll to position [4089, 0]
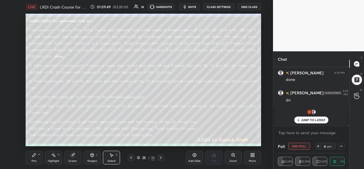
click at [309, 121] on p "JUMP TO LATEST" at bounding box center [313, 119] width 24 height 3
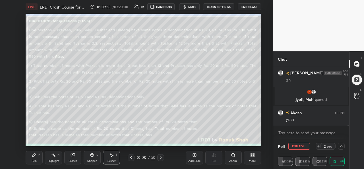
scroll to position [4072, 0]
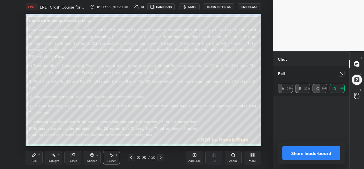
click at [341, 73] on icon at bounding box center [341, 73] width 3 height 3
type textarea "x"
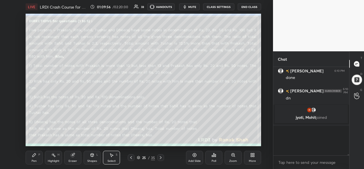
scroll to position [2, 2]
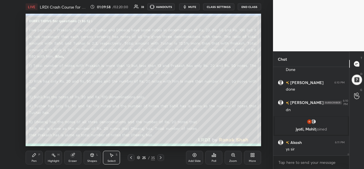
click at [36, 156] on icon at bounding box center [34, 154] width 5 height 5
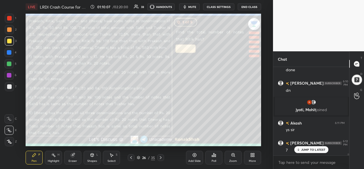
click at [110, 158] on div "Select S" at bounding box center [111, 157] width 17 height 14
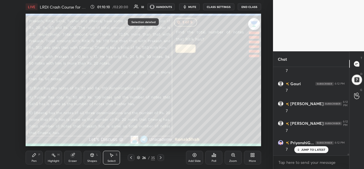
scroll to position [4263, 0]
click at [30, 162] on div "Pen P" at bounding box center [34, 157] width 17 height 14
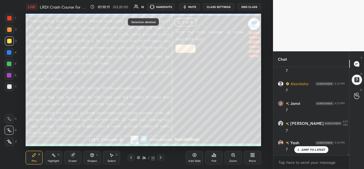
scroll to position [4303, 0]
click at [8, 63] on div at bounding box center [9, 63] width 5 height 5
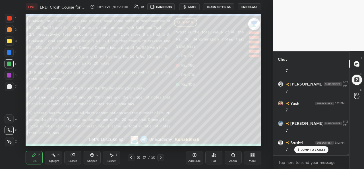
click at [217, 159] on div "Poll" at bounding box center [213, 157] width 17 height 14
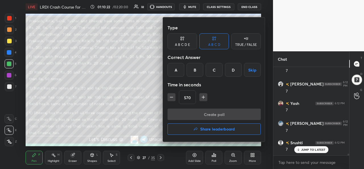
click at [233, 72] on div "D" at bounding box center [233, 70] width 17 height 14
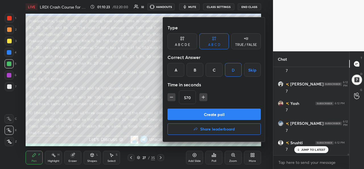
click at [193, 98] on input "570" at bounding box center [187, 97] width 16 height 14
click at [170, 95] on icon "button" at bounding box center [172, 97] width 6 height 6
click at [201, 98] on icon "button" at bounding box center [201, 97] width 6 height 6
type input "57"
click at [216, 112] on button "Create poll" at bounding box center [213, 113] width 93 height 11
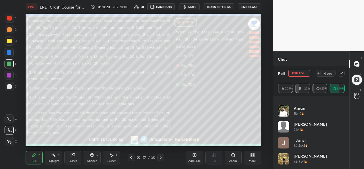
scroll to position [63, 0]
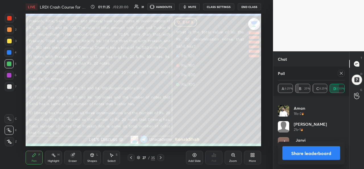
click at [341, 72] on icon at bounding box center [341, 73] width 5 height 5
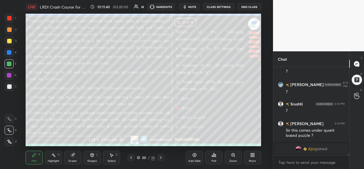
click at [212, 160] on div "Poll" at bounding box center [214, 160] width 5 height 3
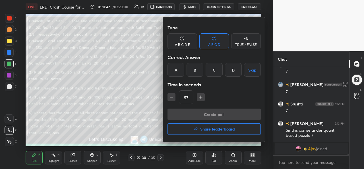
click at [234, 71] on div "D" at bounding box center [233, 70] width 17 height 14
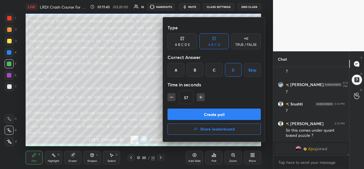
click at [220, 112] on button "Create poll" at bounding box center [213, 113] width 93 height 11
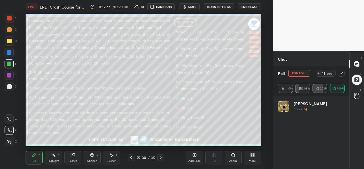
scroll to position [67, 65]
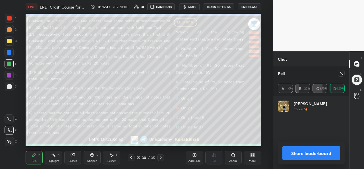
click at [343, 73] on icon at bounding box center [341, 73] width 5 height 5
type textarea "x"
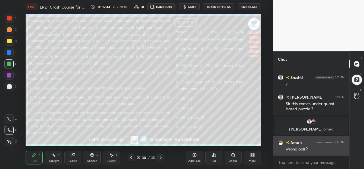
scroll to position [4283, 0]
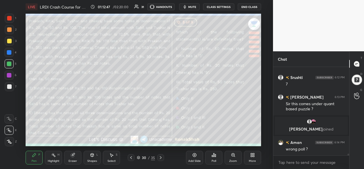
click at [9, 38] on div at bounding box center [9, 40] width 9 height 9
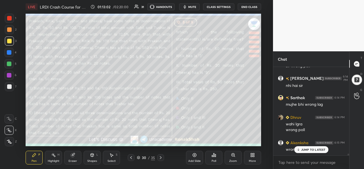
scroll to position [4426, 0]
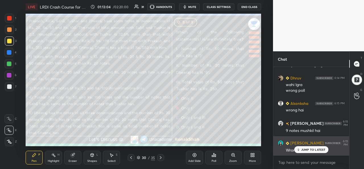
click at [307, 148] on p "JUMP TO LATEST" at bounding box center [313, 149] width 24 height 3
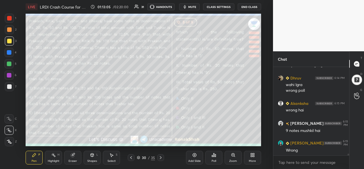
click at [9, 51] on div at bounding box center [9, 52] width 5 height 5
click at [214, 158] on div "Poll" at bounding box center [213, 157] width 17 height 14
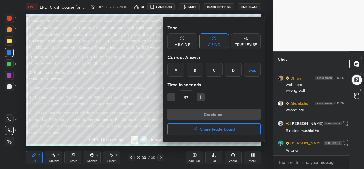
click at [213, 69] on div "C" at bounding box center [214, 70] width 17 height 14
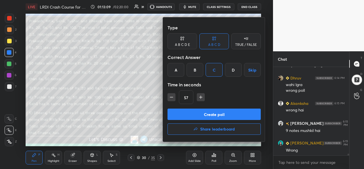
scroll to position [4440, 0]
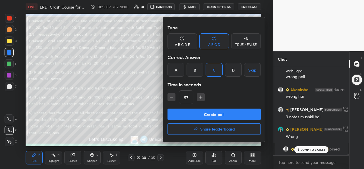
click at [170, 96] on icon "button" at bounding box center [172, 97] width 6 height 6
click at [170, 97] on icon "button" at bounding box center [171, 97] width 3 height 0
click at [169, 97] on icon "button" at bounding box center [172, 97] width 6 height 6
click at [201, 96] on icon "button" at bounding box center [201, 97] width 6 height 6
type input "30"
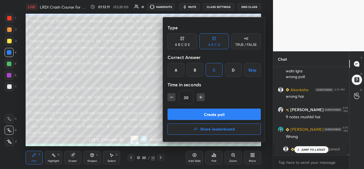
click at [214, 112] on button "Create poll" at bounding box center [213, 113] width 93 height 11
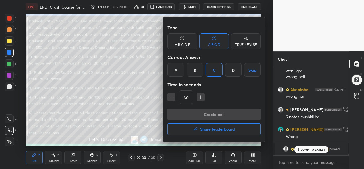
scroll to position [27, 74]
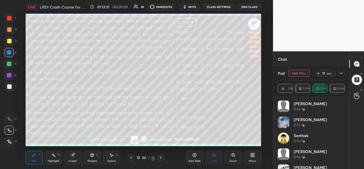
click at [341, 72] on icon at bounding box center [341, 73] width 5 height 5
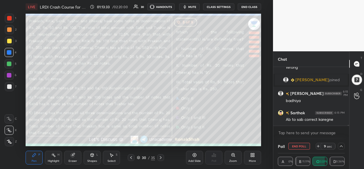
click at [115, 155] on div "Select S" at bounding box center [111, 157] width 17 height 14
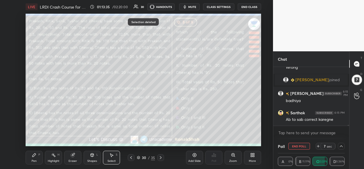
click at [32, 161] on div "Pen" at bounding box center [34, 160] width 5 height 3
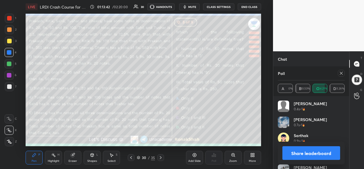
click at [338, 74] on div at bounding box center [341, 73] width 7 height 7
type textarea "x"
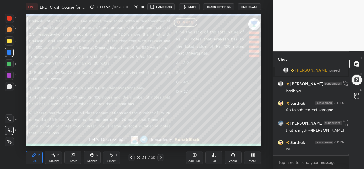
click at [212, 156] on icon at bounding box center [212, 155] width 1 height 1
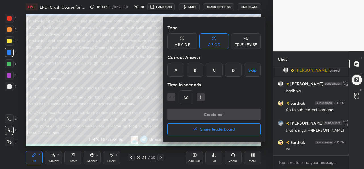
click at [194, 67] on div "B" at bounding box center [195, 70] width 17 height 14
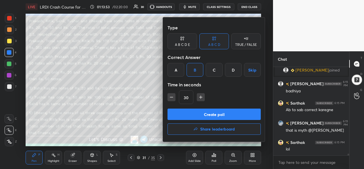
click at [200, 94] on button "button" at bounding box center [201, 97] width 8 height 8
type input "45"
click at [205, 113] on button "Create poll" at bounding box center [213, 113] width 93 height 11
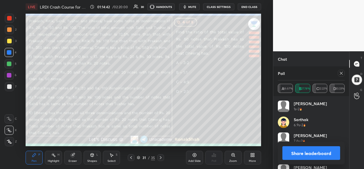
click at [344, 73] on div at bounding box center [341, 73] width 7 height 7
type textarea "x"
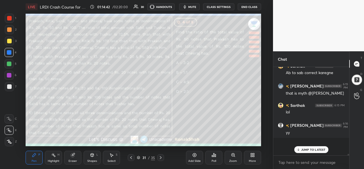
scroll to position [85, 74]
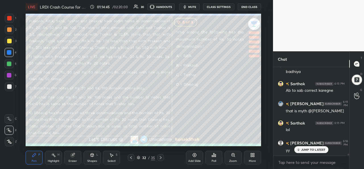
click at [212, 158] on div "Poll" at bounding box center [213, 157] width 17 height 14
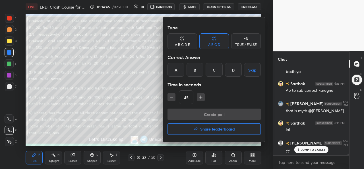
click at [191, 69] on div "B" at bounding box center [195, 70] width 17 height 14
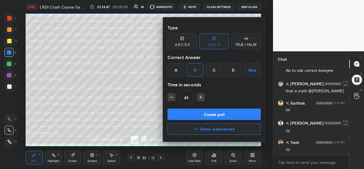
click at [170, 96] on icon "button" at bounding box center [172, 97] width 6 height 6
type input "30"
click at [208, 112] on button "Create poll" at bounding box center [213, 113] width 93 height 11
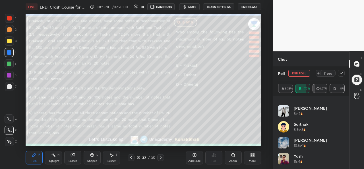
click at [343, 74] on icon at bounding box center [341, 73] width 5 height 5
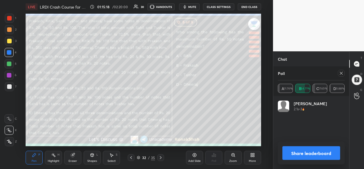
click at [309, 119] on div "Aman 6.1s • 1" at bounding box center [311, 124] width 67 height 16
click at [341, 74] on icon at bounding box center [341, 73] width 5 height 5
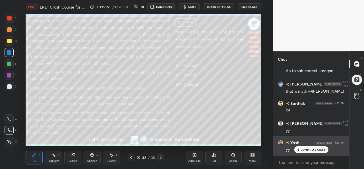
click at [303, 149] on p "JUMP TO LATEST" at bounding box center [313, 149] width 24 height 3
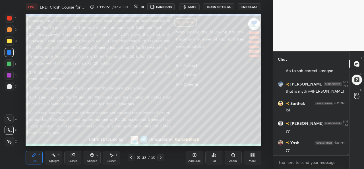
click at [213, 157] on div "Poll" at bounding box center [213, 157] width 17 height 14
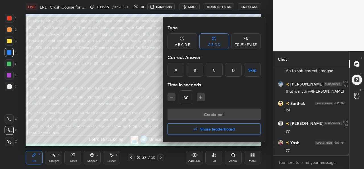
click at [214, 127] on h4 "Share leaderboard" at bounding box center [217, 129] width 35 height 4
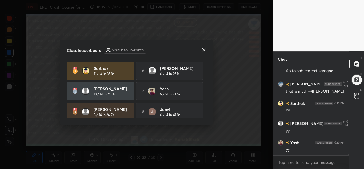
click at [205, 50] on icon at bounding box center [204, 49] width 5 height 5
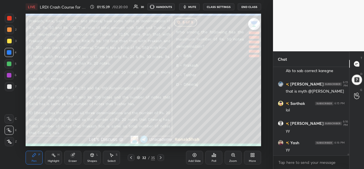
click at [6, 38] on div at bounding box center [9, 40] width 9 height 9
click at [10, 27] on div at bounding box center [9, 29] width 5 height 5
click at [10, 17] on div at bounding box center [9, 18] width 5 height 5
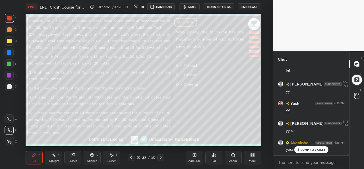
click at [195, 158] on div "Add Slide" at bounding box center [194, 157] width 17 height 14
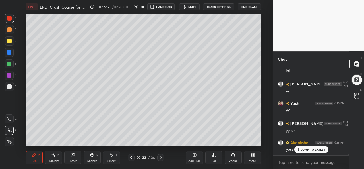
click at [303, 150] on p "JUMP TO LATEST" at bounding box center [313, 149] width 24 height 3
click at [9, 40] on div at bounding box center [9, 41] width 5 height 5
click at [9, 61] on div at bounding box center [9, 63] width 9 height 9
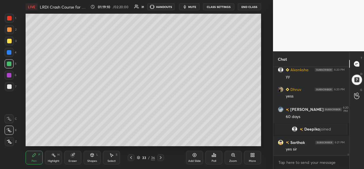
scroll to position [4666, 0]
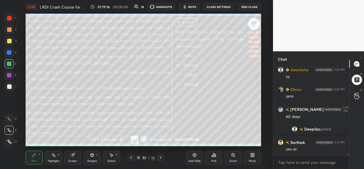
click at [6, 17] on div at bounding box center [9, 18] width 9 height 9
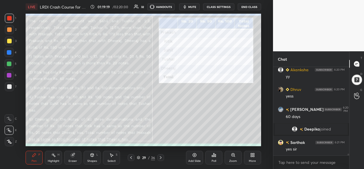
click at [7, 13] on div "1 2 3 4 5 6 7 C X Z C X Z E E Erase all H H LIVE LRDI Crash Course for CAT 2025…" at bounding box center [134, 84] width 268 height 169
click at [9, 38] on div at bounding box center [9, 40] width 9 height 9
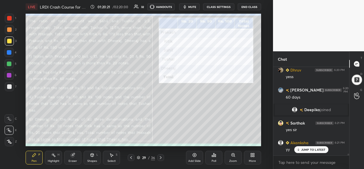
click at [114, 155] on div "Select S" at bounding box center [111, 157] width 17 height 14
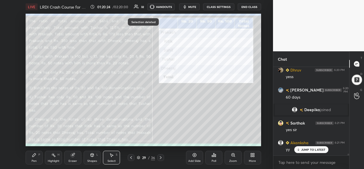
click at [35, 160] on div "Pen" at bounding box center [34, 160] width 5 height 3
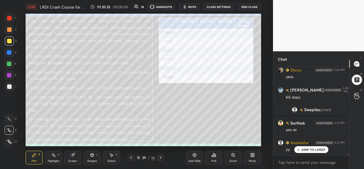
click at [9, 16] on div at bounding box center [9, 18] width 5 height 5
click at [113, 155] on icon at bounding box center [111, 154] width 3 height 3
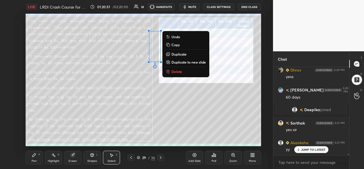
click at [173, 116] on div "0 ° Undo Copy Duplicate Duplicate to new slide Delete" at bounding box center [143, 80] width 235 height 132
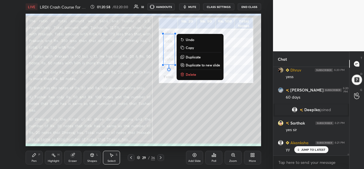
click at [184, 120] on div "0 ° Undo Copy Duplicate Duplicate to new slide Delete" at bounding box center [143, 80] width 235 height 132
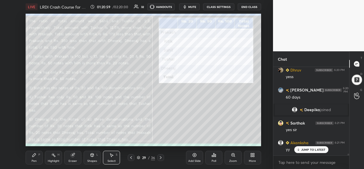
click at [32, 157] on icon at bounding box center [34, 154] width 5 height 5
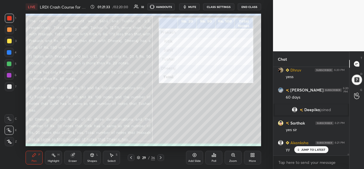
click at [109, 158] on div "Select S" at bounding box center [111, 157] width 17 height 14
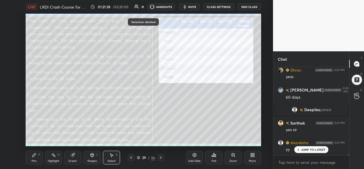
click at [32, 158] on div "Pen P" at bounding box center [34, 157] width 17 height 14
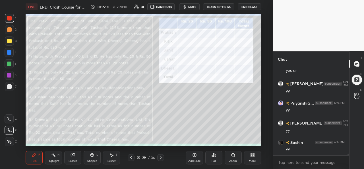
scroll to position [4882, 0]
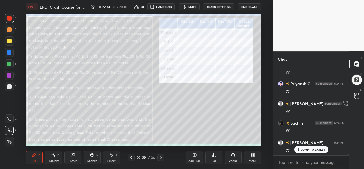
click at [114, 159] on div "Select" at bounding box center [111, 160] width 8 height 3
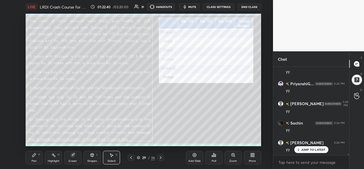
click at [32, 156] on icon at bounding box center [33, 154] width 3 height 3
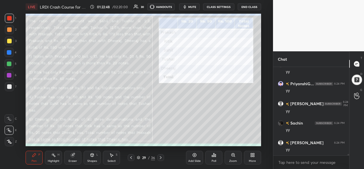
scroll to position [4902, 0]
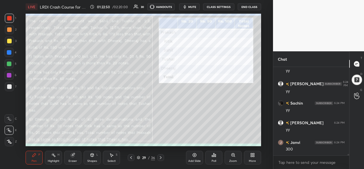
click at [108, 157] on div "Select S" at bounding box center [111, 157] width 17 height 14
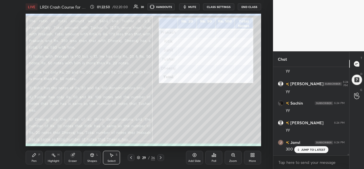
scroll to position [4921, 0]
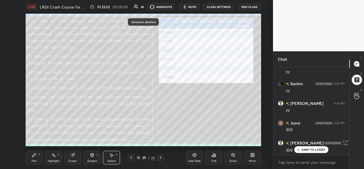
click at [32, 160] on div "Pen" at bounding box center [34, 160] width 5 height 3
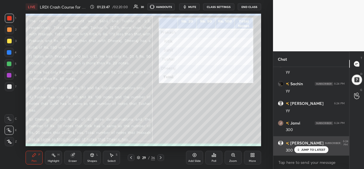
click at [307, 149] on p "JUMP TO LATEST" at bounding box center [313, 149] width 24 height 3
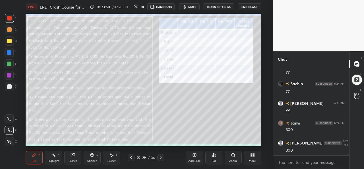
click at [9, 30] on div at bounding box center [9, 29] width 5 height 5
click at [11, 49] on div at bounding box center [9, 52] width 9 height 9
click at [8, 16] on div at bounding box center [9, 18] width 5 height 5
click at [9, 50] on div at bounding box center [9, 52] width 9 height 9
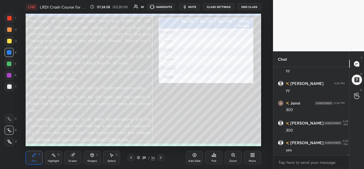
click at [117, 158] on div "Select S" at bounding box center [111, 157] width 17 height 14
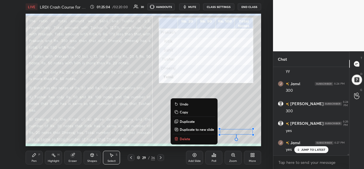
click at [34, 158] on div "Pen P" at bounding box center [34, 157] width 17 height 14
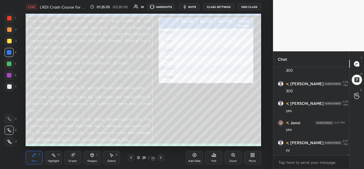
click at [10, 62] on div at bounding box center [9, 63] width 5 height 5
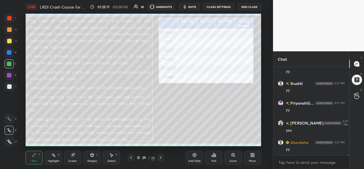
scroll to position [5078, 0]
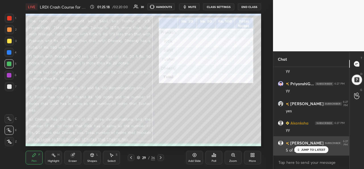
click at [309, 150] on p "JUMP TO LATEST" at bounding box center [313, 149] width 24 height 3
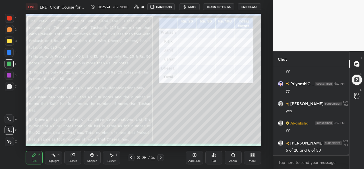
click at [191, 159] on div "Add Slide" at bounding box center [194, 157] width 17 height 14
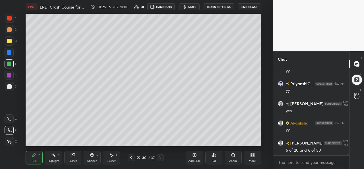
scroll to position [5098, 0]
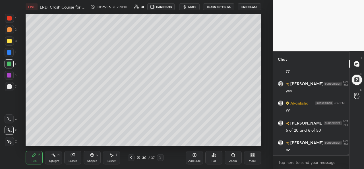
click at [8, 53] on div at bounding box center [9, 52] width 5 height 5
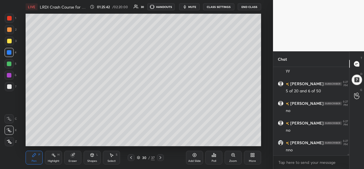
scroll to position [5156, 0]
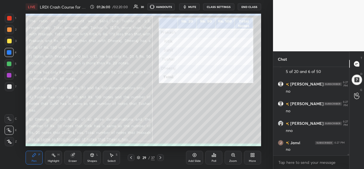
click at [115, 155] on div "Select S" at bounding box center [111, 157] width 17 height 14
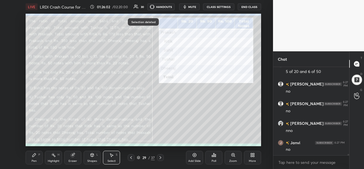
click at [32, 159] on div "Pen" at bounding box center [34, 160] width 5 height 3
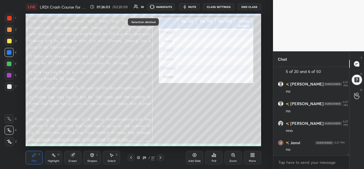
scroll to position [5176, 0]
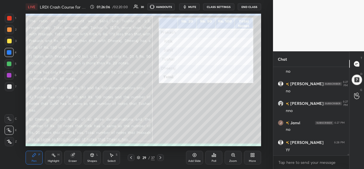
click at [113, 156] on icon at bounding box center [111, 154] width 3 height 3
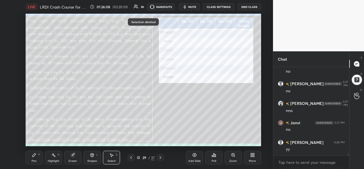
click at [32, 157] on icon at bounding box center [34, 154] width 5 height 5
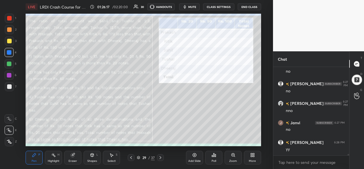
scroll to position [5196, 0]
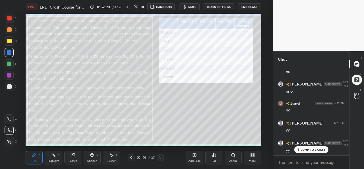
click at [9, 16] on div at bounding box center [9, 18] width 5 height 5
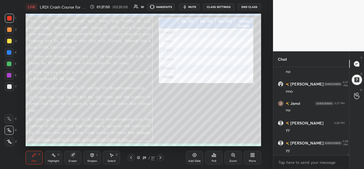
scroll to position [5209, 0]
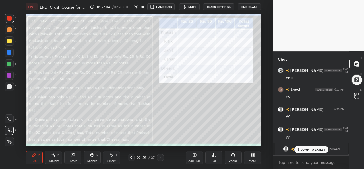
click at [113, 158] on div "Select S" at bounding box center [111, 157] width 17 height 14
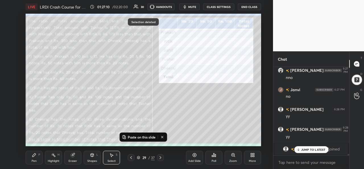
click at [160, 156] on icon at bounding box center [160, 157] width 5 height 5
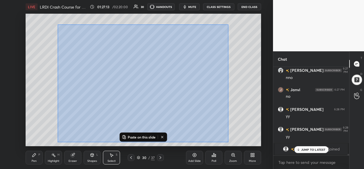
scroll to position [5229, 0]
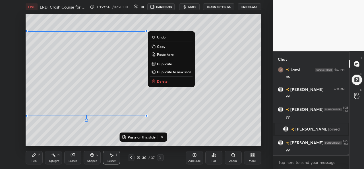
click at [212, 113] on div "0 ° Undo Copy Paste here Duplicate Duplicate to new slide Delete" at bounding box center [143, 80] width 235 height 132
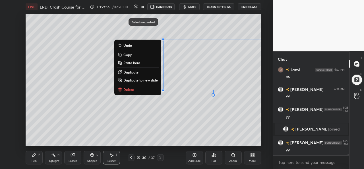
click at [172, 122] on div "0 ° Undo Copy Paste here Duplicate Duplicate to new slide Delete" at bounding box center [143, 80] width 235 height 132
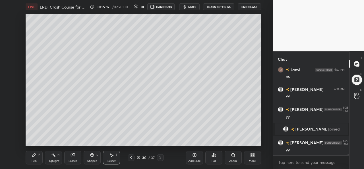
click at [92, 153] on icon at bounding box center [92, 154] width 5 height 5
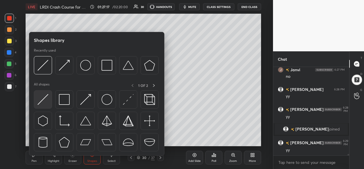
click at [39, 98] on img at bounding box center [43, 99] width 11 height 11
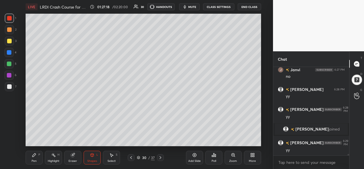
click at [8, 87] on div at bounding box center [9, 86] width 5 height 5
click at [129, 156] on icon at bounding box center [131, 157] width 5 height 5
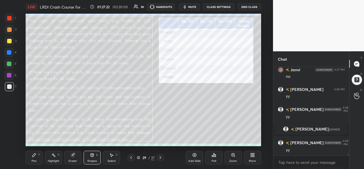
click at [34, 157] on icon at bounding box center [34, 154] width 5 height 5
click at [7, 18] on div at bounding box center [9, 18] width 5 height 5
click at [114, 155] on div "Select S" at bounding box center [111, 157] width 17 height 14
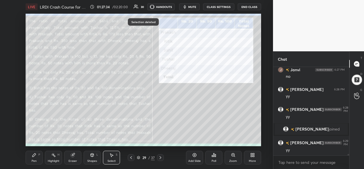
click at [33, 157] on div "Pen P" at bounding box center [34, 157] width 17 height 14
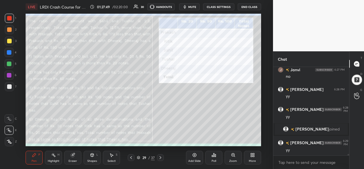
click at [8, 50] on div at bounding box center [9, 52] width 5 height 5
click at [116, 158] on div "Select S" at bounding box center [111, 157] width 17 height 14
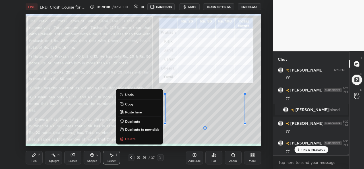
scroll to position [5268, 0]
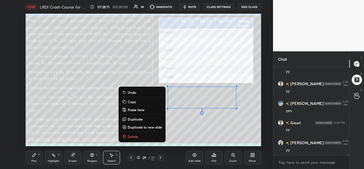
click at [33, 154] on icon at bounding box center [34, 154] width 5 height 5
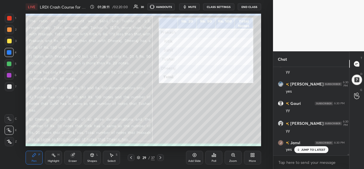
click at [11, 41] on div at bounding box center [9, 41] width 5 height 5
click at [8, 51] on div at bounding box center [9, 52] width 5 height 5
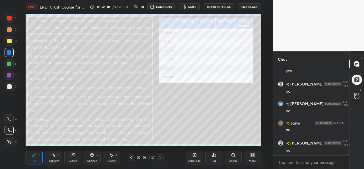
scroll to position [5445, 0]
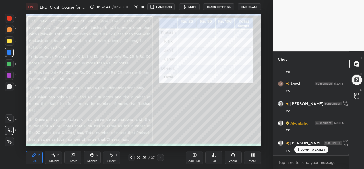
click at [111, 159] on div "Select S" at bounding box center [111, 157] width 17 height 14
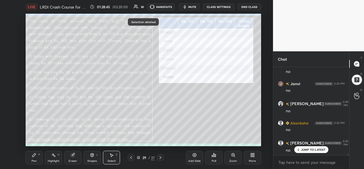
click at [30, 156] on div "Pen P" at bounding box center [34, 157] width 17 height 14
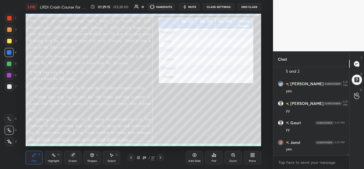
scroll to position [5562, 0]
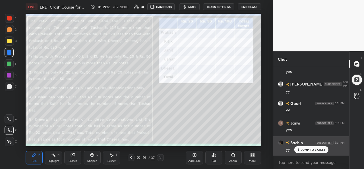
click at [307, 148] on p "JUMP TO LATEST" at bounding box center [313, 149] width 24 height 3
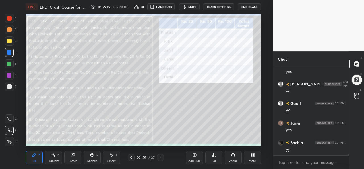
click at [11, 17] on div at bounding box center [9, 18] width 5 height 5
click at [8, 74] on div at bounding box center [9, 75] width 5 height 5
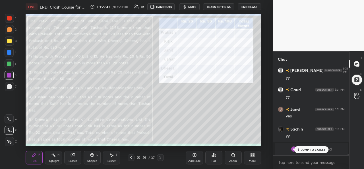
click at [115, 154] on div "Select S" at bounding box center [111, 157] width 17 height 14
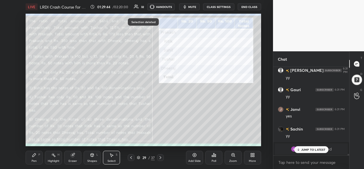
click at [35, 156] on icon at bounding box center [34, 154] width 5 height 5
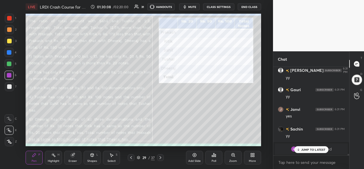
click at [114, 158] on div "Select S" at bounding box center [111, 157] width 17 height 14
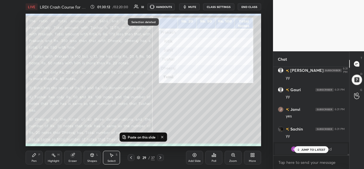
click at [194, 156] on icon at bounding box center [194, 154] width 5 height 5
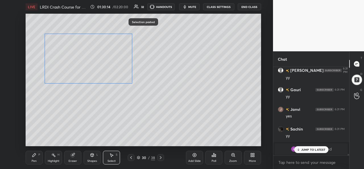
scroll to position [5338, 0]
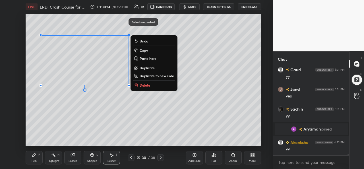
click at [158, 123] on div "0 ° Undo Copy Paste here Duplicate Duplicate to new slide Delete" at bounding box center [143, 80] width 235 height 132
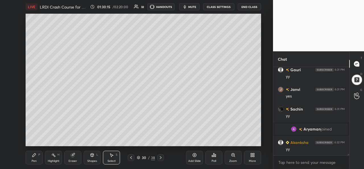
click at [129, 156] on icon at bounding box center [131, 157] width 5 height 5
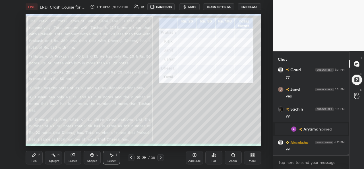
click at [34, 157] on icon at bounding box center [34, 154] width 5 height 5
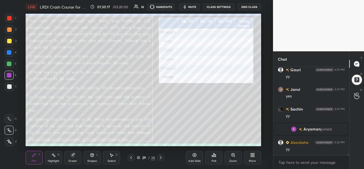
click at [10, 16] on div at bounding box center [9, 18] width 5 height 5
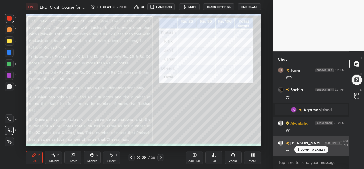
click at [305, 149] on p "JUMP TO LATEST" at bounding box center [313, 149] width 24 height 3
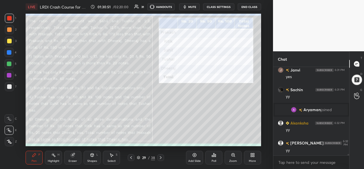
click at [9, 51] on div at bounding box center [9, 52] width 5 height 5
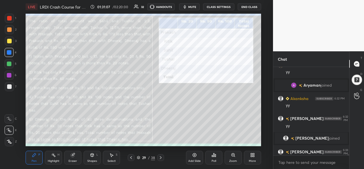
scroll to position [5380, 0]
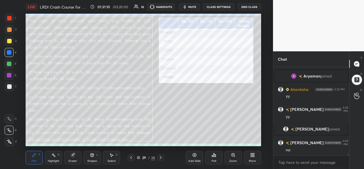
click at [114, 160] on div "Select" at bounding box center [111, 160] width 8 height 3
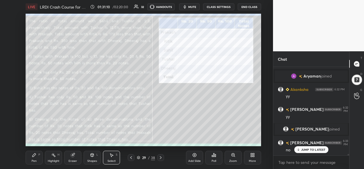
scroll to position [5399, 0]
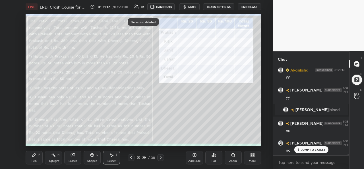
click at [38, 157] on div "Pen P" at bounding box center [34, 157] width 17 height 14
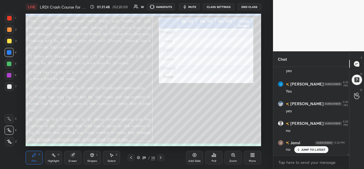
scroll to position [5576, 0]
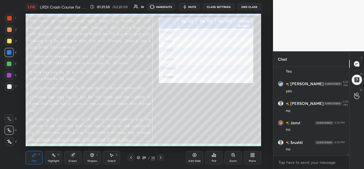
click at [76, 157] on div "Eraser" at bounding box center [72, 157] width 17 height 14
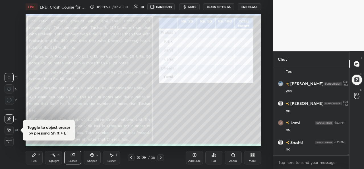
click at [33, 156] on icon at bounding box center [33, 154] width 3 height 3
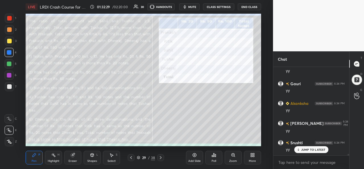
scroll to position [5676, 0]
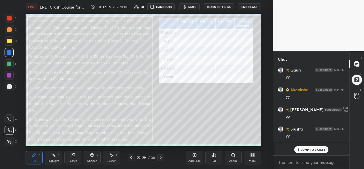
click at [109, 159] on div "Select S" at bounding box center [111, 157] width 17 height 14
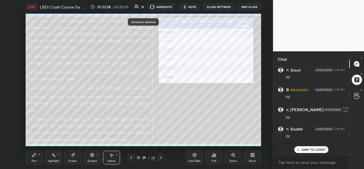
click at [36, 158] on div "Pen P" at bounding box center [34, 157] width 17 height 14
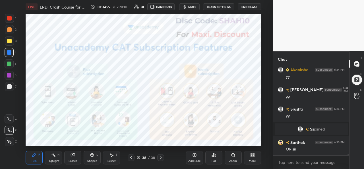
scroll to position [5715, 0]
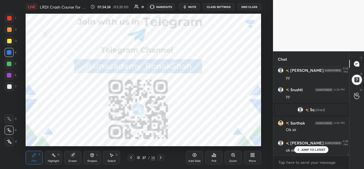
click at [146, 157] on div "37" at bounding box center [144, 157] width 6 height 3
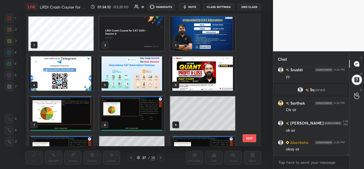
scroll to position [5748, 0]
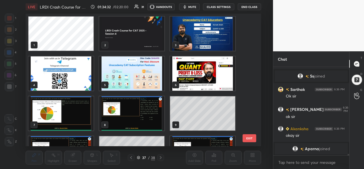
click at [139, 35] on img "grid" at bounding box center [131, 33] width 65 height 34
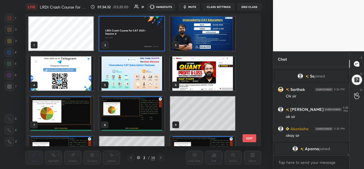
click at [142, 35] on img "grid" at bounding box center [131, 33] width 65 height 34
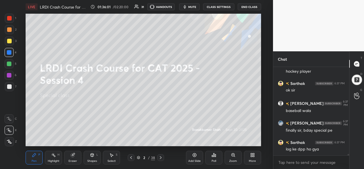
scroll to position [5897, 0]
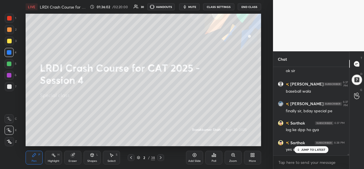
click at [288, 162] on body "1 2 3 4 5 6 7 C X Z C X Z E E Erase all H H LIVE LRDI Crash Course for CAT 2025…" at bounding box center [182, 84] width 364 height 169
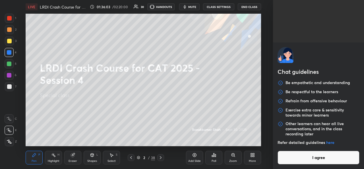
click at [304, 158] on button "I agree" at bounding box center [319, 157] width 82 height 14
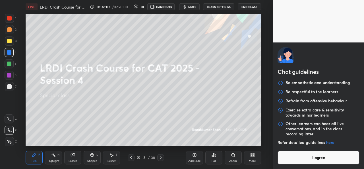
type textarea "x"
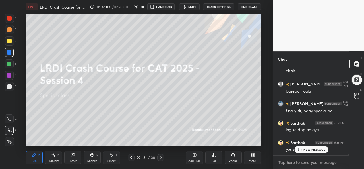
click at [292, 162] on textarea at bounding box center [311, 162] width 67 height 9
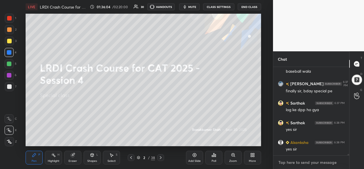
paste textarea "Google sheet: [URL][DOMAIN_NAME] [URL][DOMAIN_NAME]"
type textarea "Google sheet: [URL][DOMAIN_NAME] [URL][DOMAIN_NAME]"
type textarea "x"
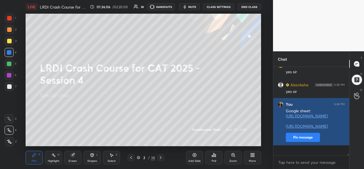
click at [298, 142] on button "Pin message" at bounding box center [303, 137] width 34 height 9
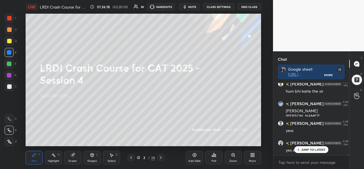
scroll to position [6108, 0]
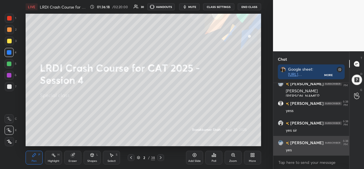
click at [307, 149] on div "yes" at bounding box center [315, 150] width 59 height 6
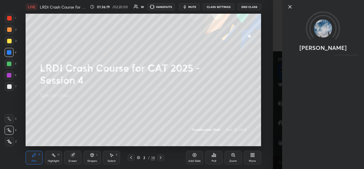
click at [290, 9] on icon at bounding box center [290, 6] width 7 height 7
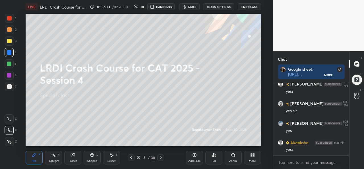
scroll to position [6147, 0]
click at [321, 148] on div "Ok sir" at bounding box center [315, 149] width 59 height 6
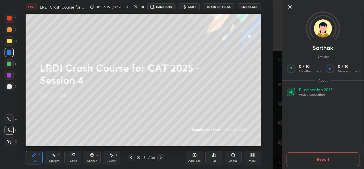
click at [291, 7] on icon at bounding box center [290, 6] width 7 height 7
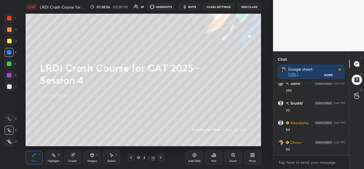
scroll to position [6275, 0]
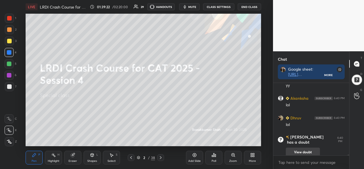
click at [301, 148] on button "View doubt" at bounding box center [303, 151] width 34 height 9
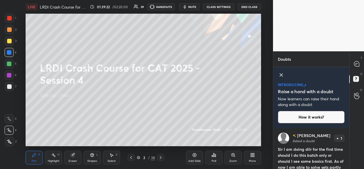
scroll to position [39, 74]
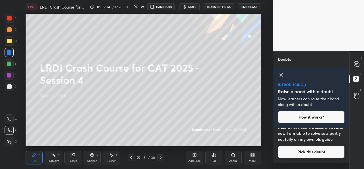
click at [282, 76] on icon at bounding box center [281, 74] width 7 height 7
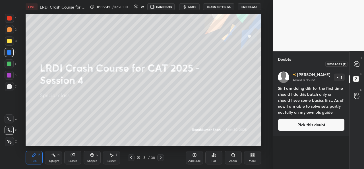
click at [358, 63] on icon at bounding box center [356, 63] width 5 height 5
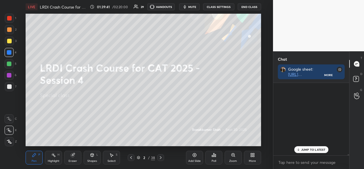
scroll to position [71, 74]
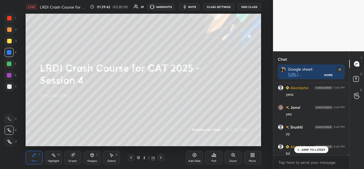
click at [308, 149] on p "JUMP TO LATEST" at bounding box center [313, 149] width 24 height 3
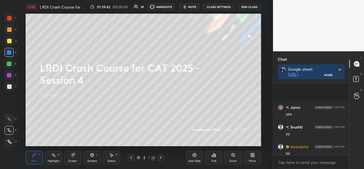
scroll to position [6260, 0]
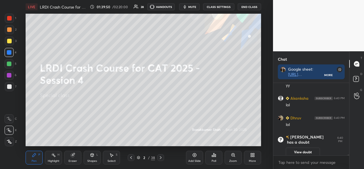
click at [8, 42] on div at bounding box center [9, 41] width 5 height 5
click at [8, 49] on div at bounding box center [9, 52] width 9 height 9
click at [9, 15] on div at bounding box center [9, 18] width 9 height 9
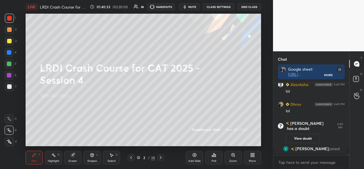
click at [9, 41] on div at bounding box center [9, 41] width 5 height 5
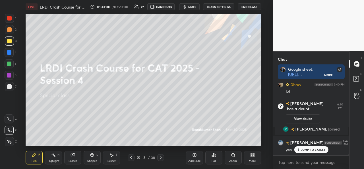
scroll to position [6225, 0]
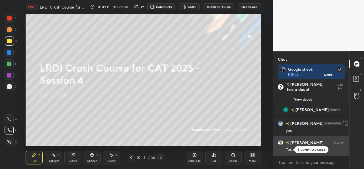
click at [311, 147] on div "JUMP TO LATEST" at bounding box center [311, 149] width 34 height 7
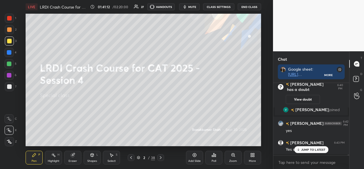
scroll to position [2, 2]
click at [356, 79] on rect at bounding box center [355, 78] width 5 height 5
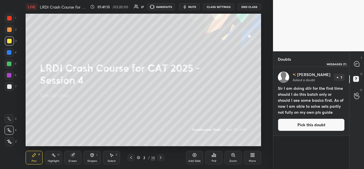
click at [355, 63] on icon at bounding box center [356, 63] width 5 height 5
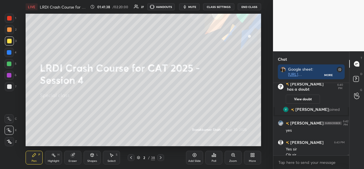
scroll to position [6308, 0]
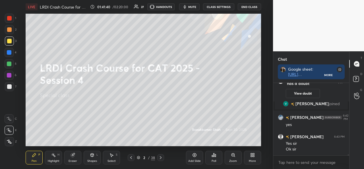
click at [7, 64] on div at bounding box center [9, 63] width 5 height 5
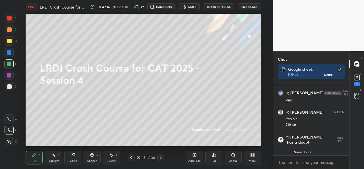
click at [304, 149] on button "View doubt" at bounding box center [303, 151] width 34 height 9
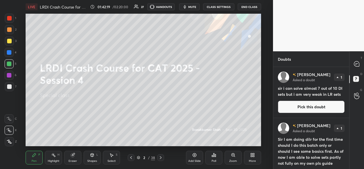
click at [314, 105] on button "Pick this doubt" at bounding box center [311, 106] width 67 height 13
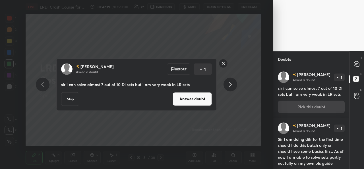
click at [191, 98] on button "Answer doubt" at bounding box center [192, 99] width 39 height 14
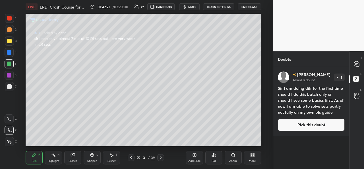
click at [9, 15] on div at bounding box center [9, 18] width 9 height 9
click at [358, 63] on icon at bounding box center [356, 63] width 5 height 5
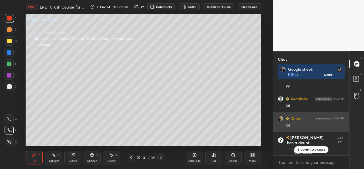
scroll to position [71, 74]
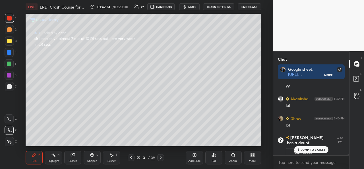
click at [314, 150] on p "JUMP TO LATEST" at bounding box center [313, 149] width 24 height 3
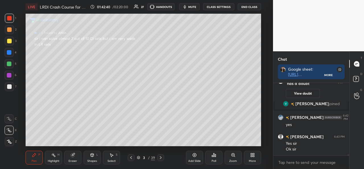
scroll to position [6327, 0]
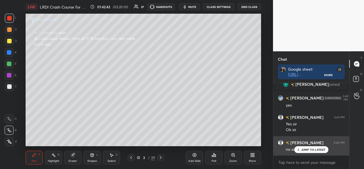
click at [304, 149] on p "JUMP TO LATEST" at bounding box center [313, 149] width 24 height 3
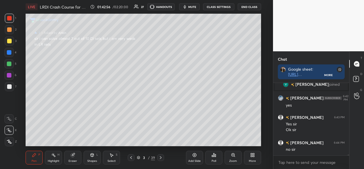
scroll to position [6347, 0]
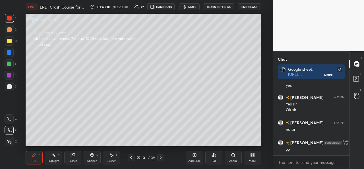
click at [10, 41] on div at bounding box center [9, 41] width 5 height 5
click at [12, 53] on div at bounding box center [9, 52] width 9 height 9
click at [111, 159] on div "Select" at bounding box center [111, 160] width 8 height 3
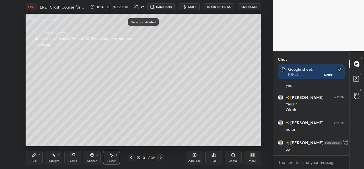
click at [35, 157] on div "Pen P" at bounding box center [34, 157] width 17 height 14
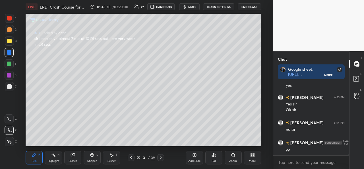
click at [8, 41] on div at bounding box center [9, 41] width 5 height 5
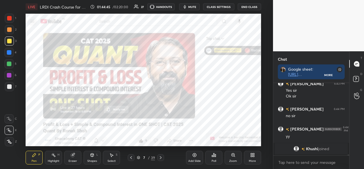
scroll to position [6282, 0]
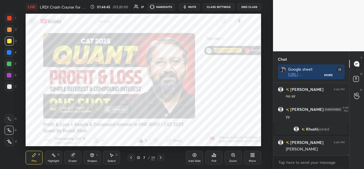
click at [150, 157] on div "7 / 39" at bounding box center [146, 157] width 18 height 5
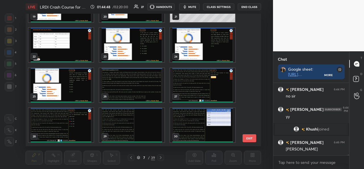
scroll to position [280, 0]
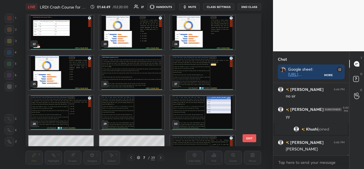
click at [137, 106] on img "grid" at bounding box center [131, 112] width 65 height 34
click at [138, 107] on img "grid" at bounding box center [131, 112] width 65 height 34
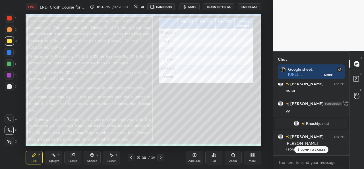
scroll to position [6307, 0]
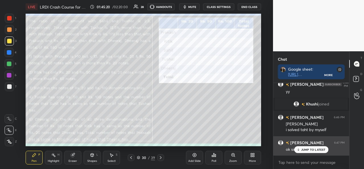
click at [309, 149] on p "JUMP TO LATEST" at bounding box center [313, 149] width 24 height 3
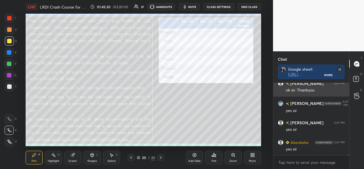
scroll to position [6385, 0]
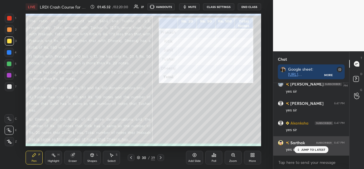
click at [305, 150] on p "JUMP TO LATEST" at bounding box center [313, 149] width 24 height 3
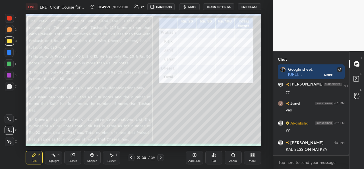
scroll to position [6654, 0]
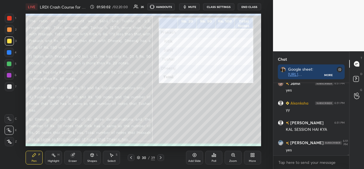
click at [140, 158] on icon at bounding box center [138, 157] width 3 height 3
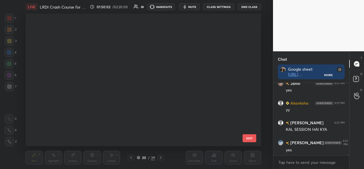
scroll to position [131, 232]
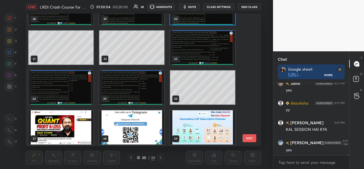
click at [134, 128] on img "grid" at bounding box center [131, 127] width 65 height 34
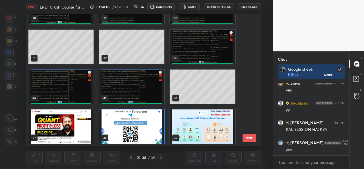
click at [137, 127] on img "grid" at bounding box center [131, 126] width 65 height 34
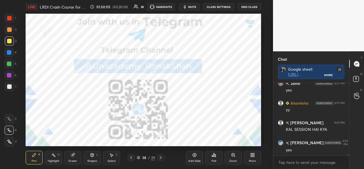
click at [137, 127] on img "grid" at bounding box center [131, 126] width 65 height 34
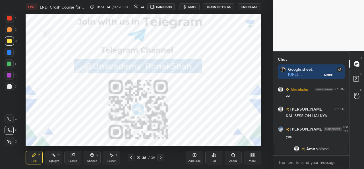
click at [9, 17] on div at bounding box center [9, 18] width 5 height 5
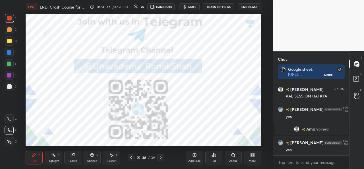
scroll to position [6668, 0]
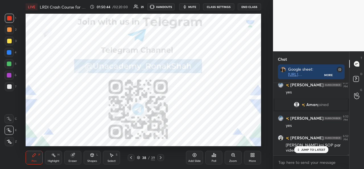
click at [314, 148] on p "JUMP TO LATEST" at bounding box center [313, 149] width 24 height 3
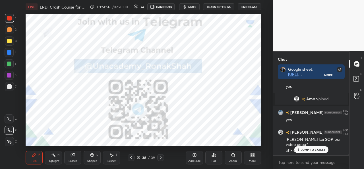
scroll to position [6693, 0]
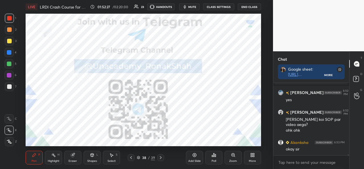
click at [9, 24] on div "1" at bounding box center [10, 19] width 11 height 11
click at [7, 15] on div at bounding box center [9, 18] width 9 height 9
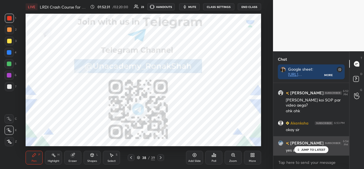
click at [308, 149] on p "JUMP TO LATEST" at bounding box center [313, 149] width 24 height 3
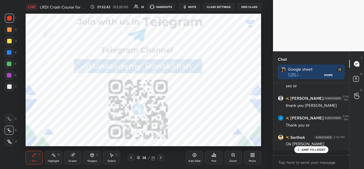
scroll to position [6796, 0]
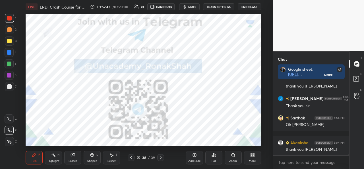
click at [306, 167] on div "thank you [PERSON_NAME]" at bounding box center [315, 170] width 59 height 6
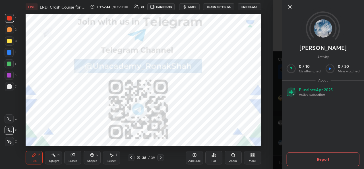
scroll to position [6836, 0]
click at [289, 6] on icon at bounding box center [290, 6] width 3 height 3
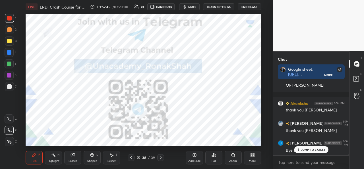
scroll to position [2, 2]
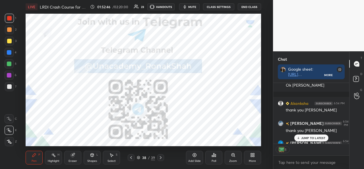
click at [251, 7] on button "End Class" at bounding box center [249, 6] width 23 height 7
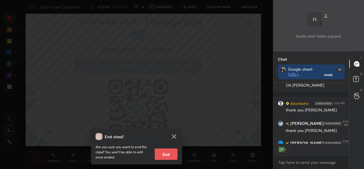
scroll to position [6867, 0]
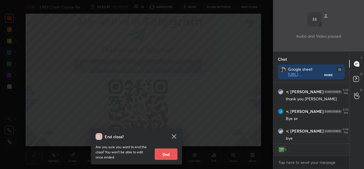
click at [168, 153] on button "End" at bounding box center [166, 153] width 23 height 11
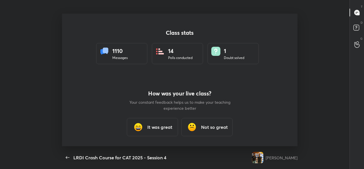
scroll to position [132, 352]
click at [160, 124] on h3 "It was great" at bounding box center [159, 126] width 25 height 7
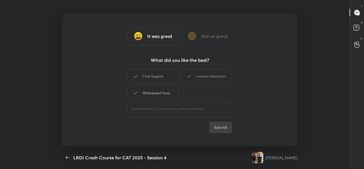
click at [159, 75] on div "Chat Support" at bounding box center [152, 76] width 51 height 14
click at [218, 126] on button "Submit" at bounding box center [220, 126] width 23 height 11
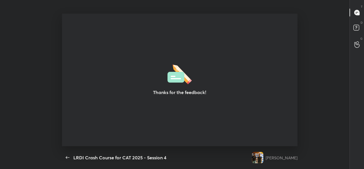
type textarea "x"
